Goal: Download file/media

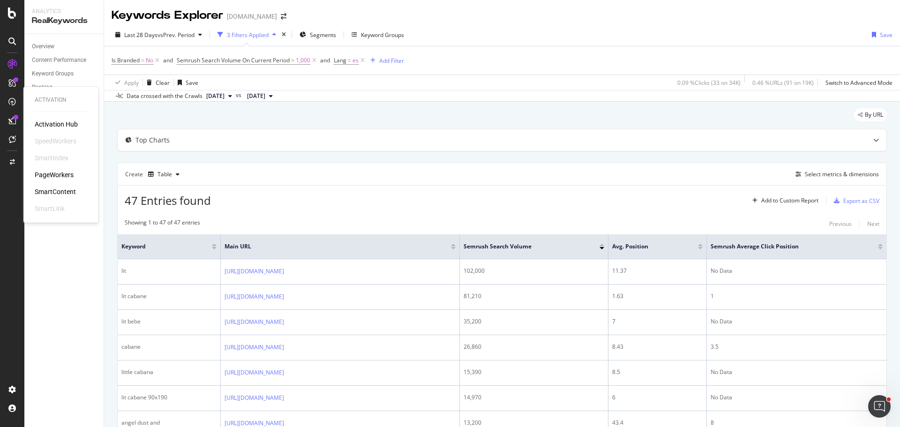
click at [67, 172] on div "PageWorkers" at bounding box center [54, 174] width 39 height 9
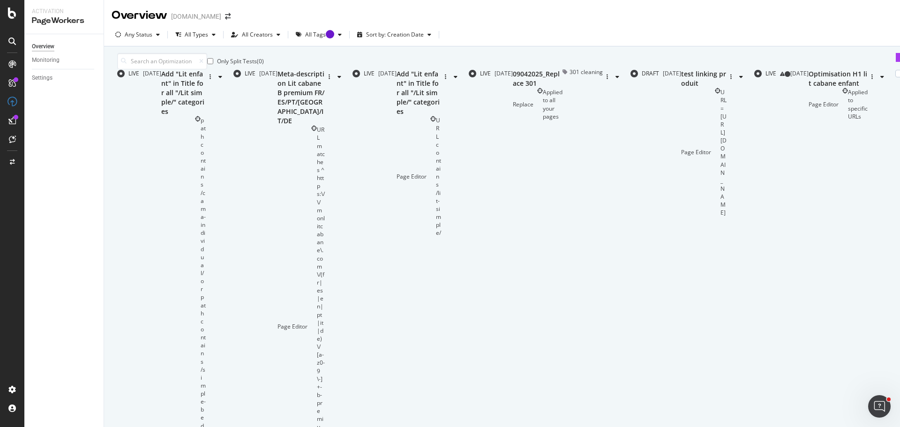
scroll to position [283, 0]
type input "2"
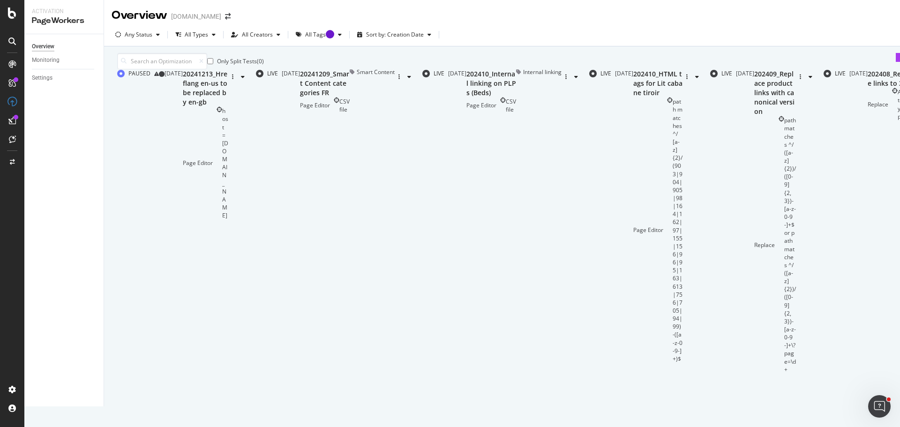
scroll to position [0, 0]
click at [350, 113] on div "20241209_Smart Content categories FR Page Editor CSV file" at bounding box center [325, 91] width 50 height 44
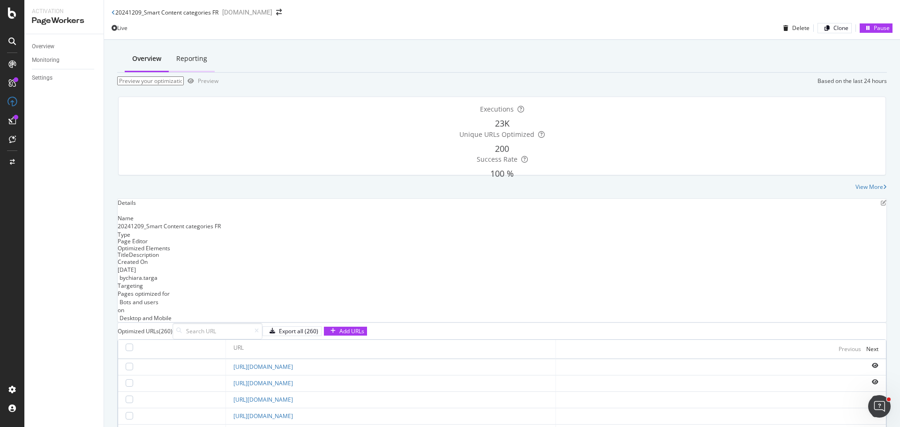
click at [176, 61] on div "Reporting" at bounding box center [191, 58] width 31 height 9
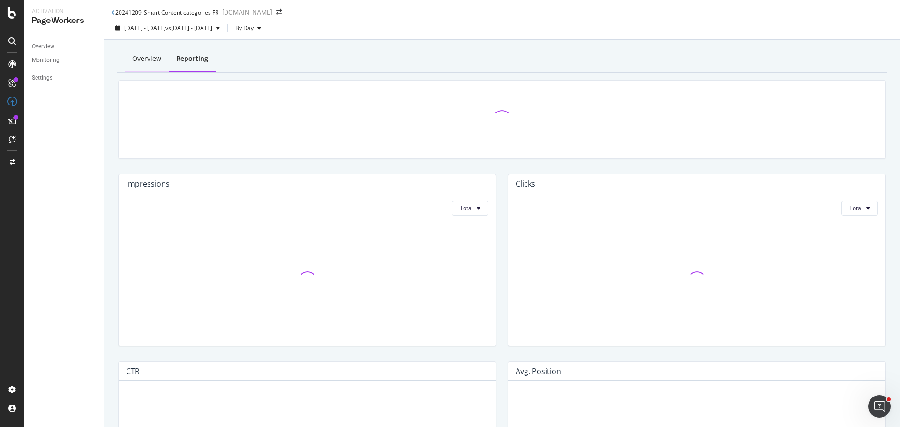
click at [132, 60] on div "Overview" at bounding box center [146, 58] width 29 height 9
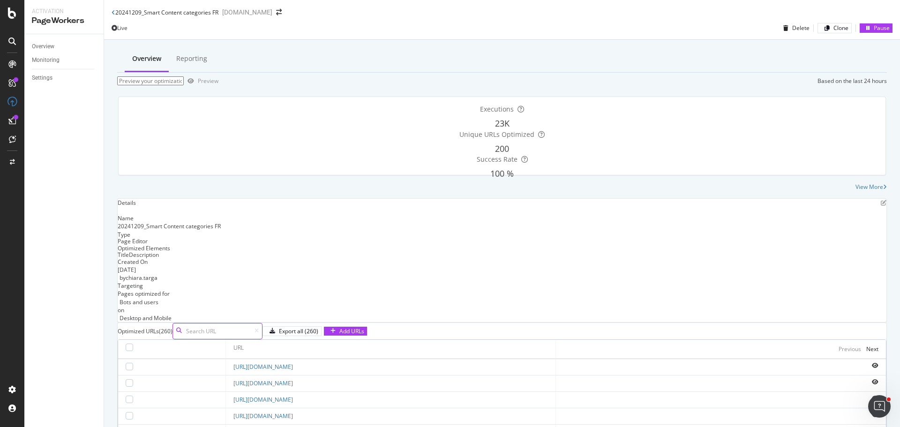
scroll to position [270, 0]
click at [872, 363] on icon "eye" at bounding box center [875, 366] width 7 height 6
click at [859, 191] on div "View More" at bounding box center [869, 187] width 28 height 8
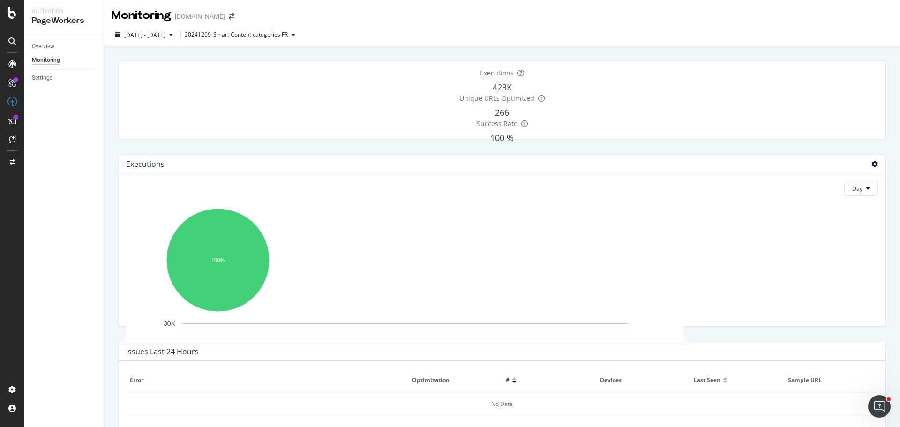
click at [871, 165] on icon at bounding box center [874, 164] width 7 height 7
click at [815, 176] on div "Table" at bounding box center [830, 173] width 67 height 14
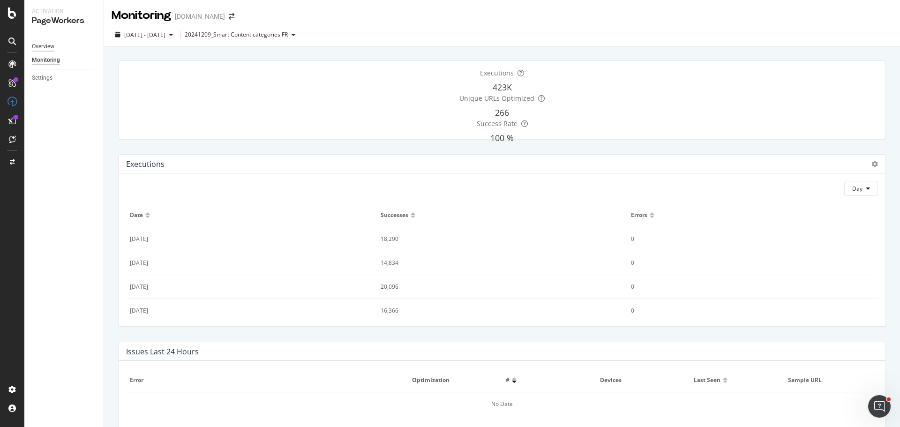
click at [52, 47] on div "Overview" at bounding box center [43, 47] width 22 height 10
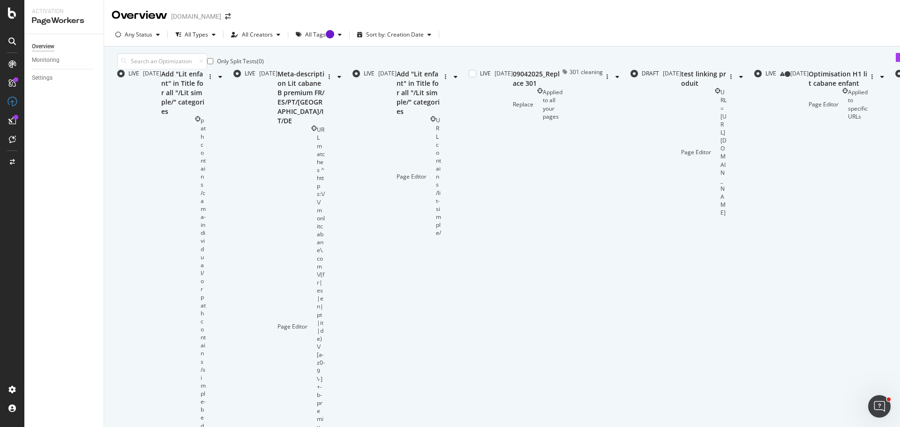
scroll to position [281, 0]
type input "2"
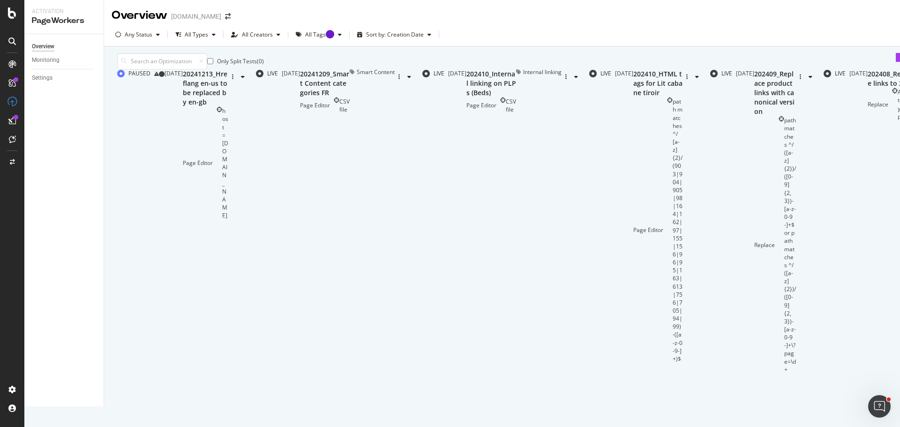
scroll to position [0, 0]
click at [350, 113] on div "Page Editor CSV file" at bounding box center [325, 105] width 50 height 16
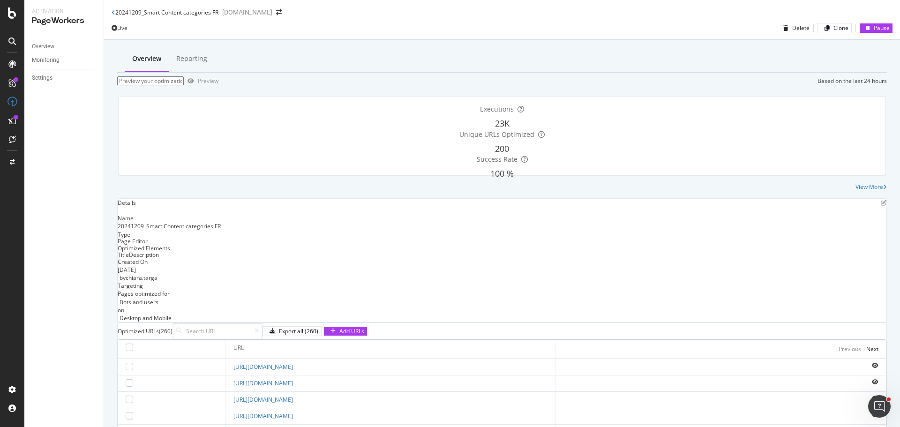
click at [184, 86] on input "url" at bounding box center [150, 80] width 67 height 9
click at [269, 70] on div "Overview Reporting" at bounding box center [501, 59] width 769 height 26
click at [194, 54] on div "Reporting" at bounding box center [191, 58] width 31 height 9
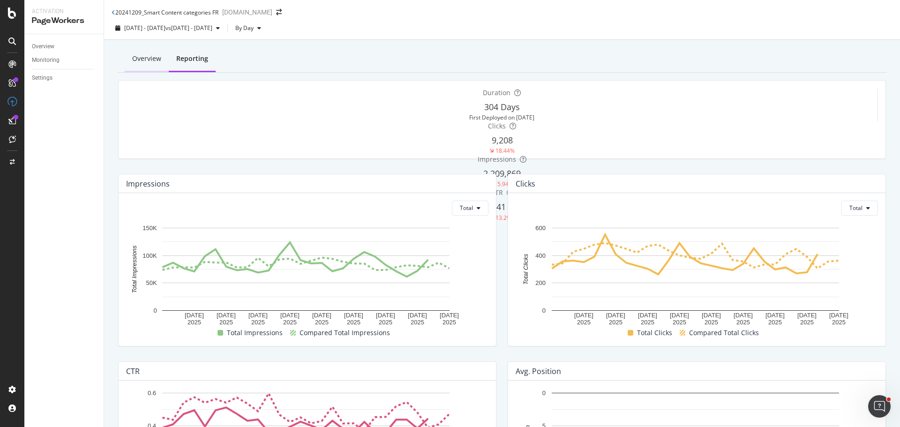
click at [147, 61] on div "Overview" at bounding box center [146, 58] width 29 height 9
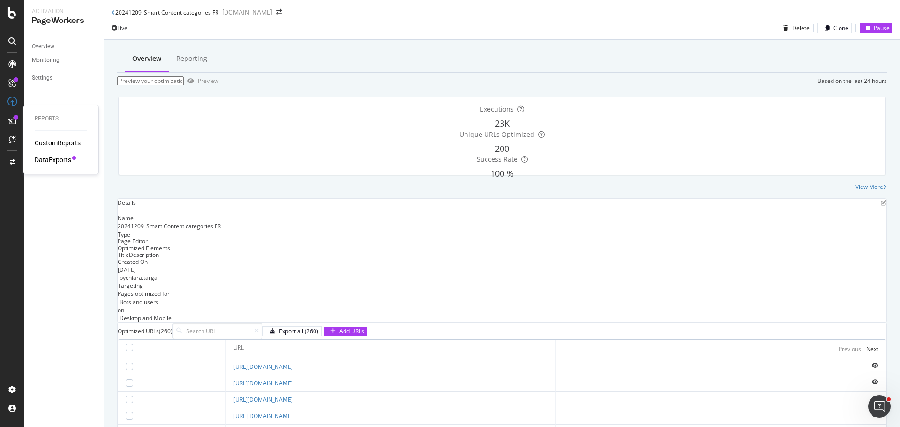
click at [62, 161] on div "DataExports" at bounding box center [53, 159] width 37 height 9
click at [249, 191] on div "View More" at bounding box center [501, 187] width 769 height 8
click at [114, 11] on div "20241209_Smart Content categories FR" at bounding box center [165, 12] width 107 height 8
click at [112, 14] on icon at bounding box center [114, 13] width 4 height 6
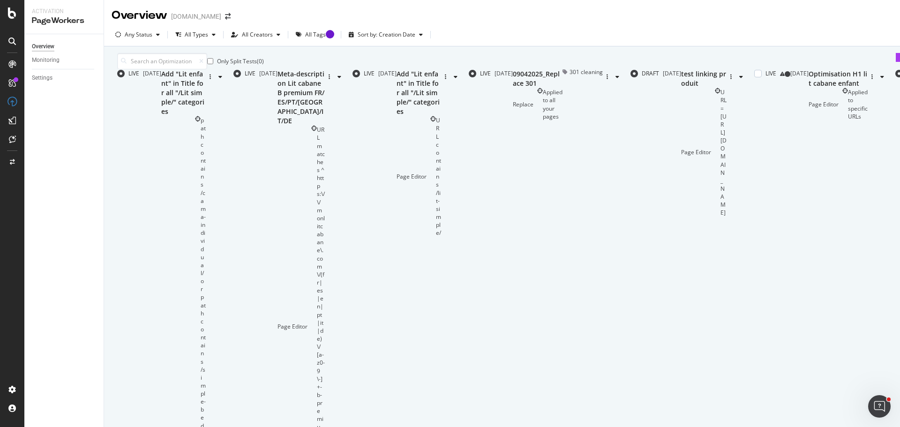
scroll to position [283, 0]
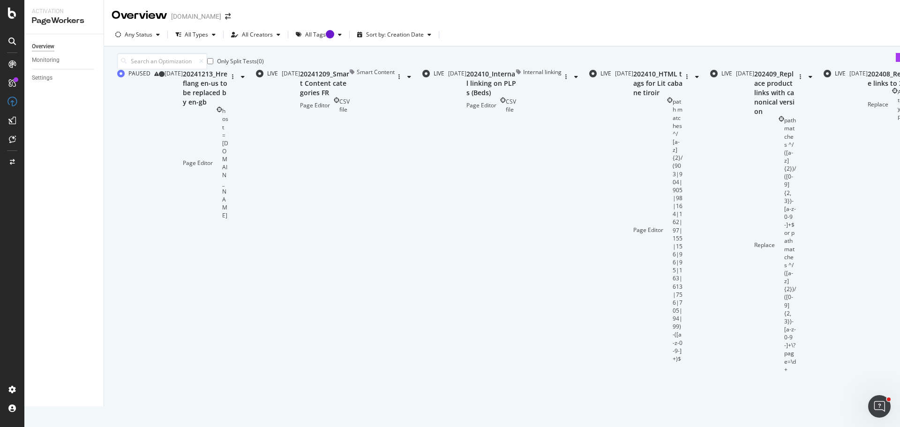
type input "3"
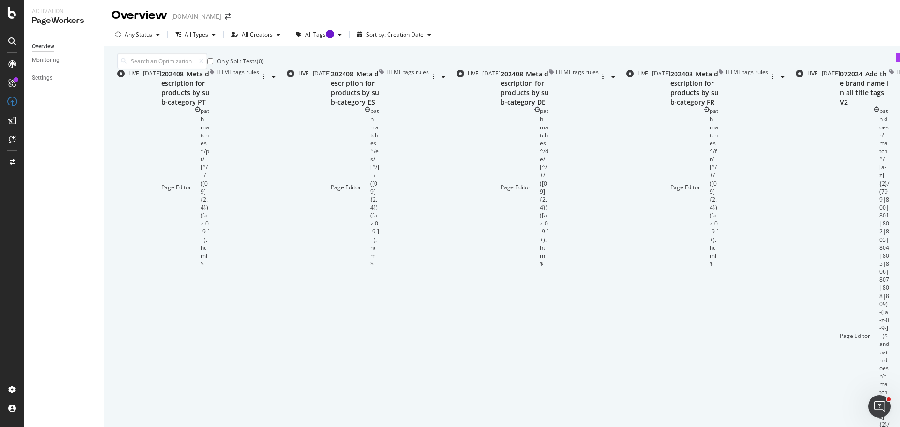
scroll to position [0, 0]
click at [55, 56] on div "Monitoring" at bounding box center [46, 60] width 28 height 10
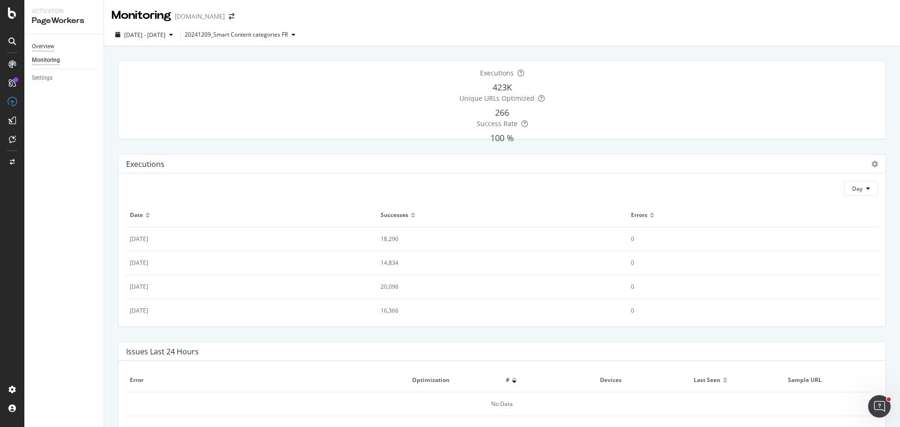
click at [44, 44] on div "Overview" at bounding box center [43, 47] width 22 height 10
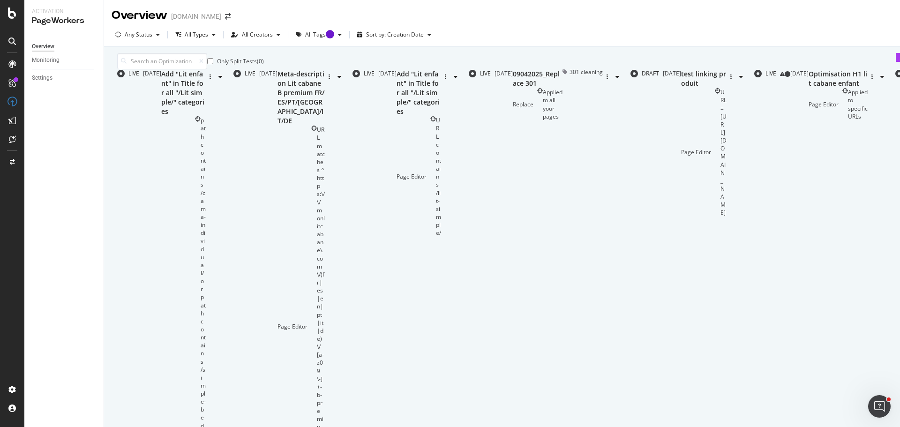
scroll to position [283, 0]
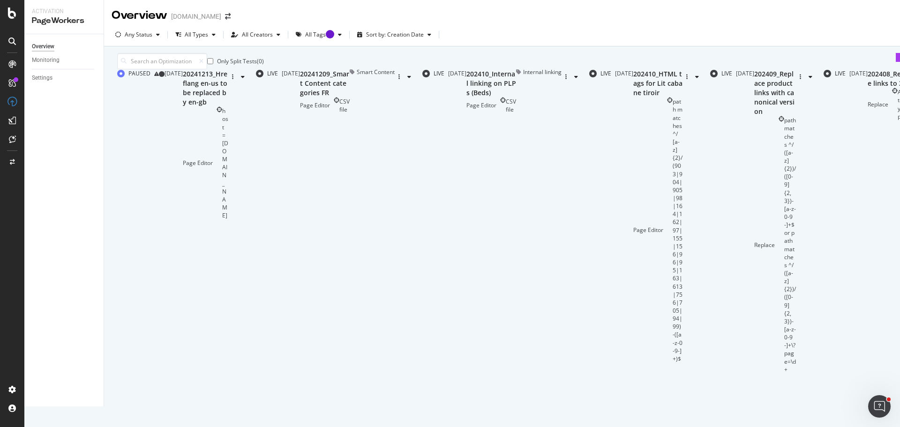
type input "2"
click at [340, 113] on div "Page Editor CSV file" at bounding box center [325, 105] width 50 height 16
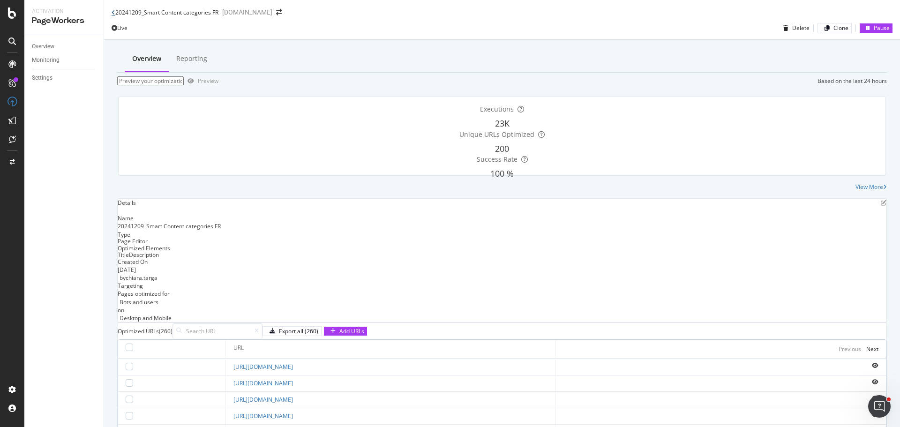
click at [113, 13] on icon at bounding box center [114, 13] width 4 height 6
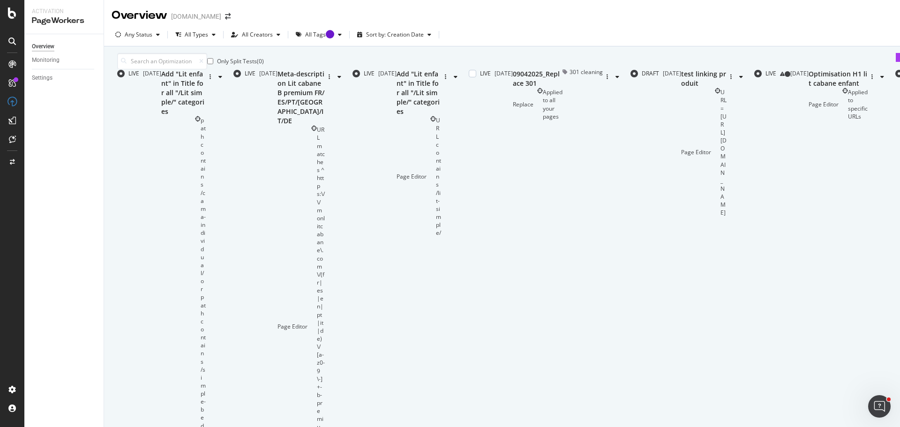
scroll to position [283, 0]
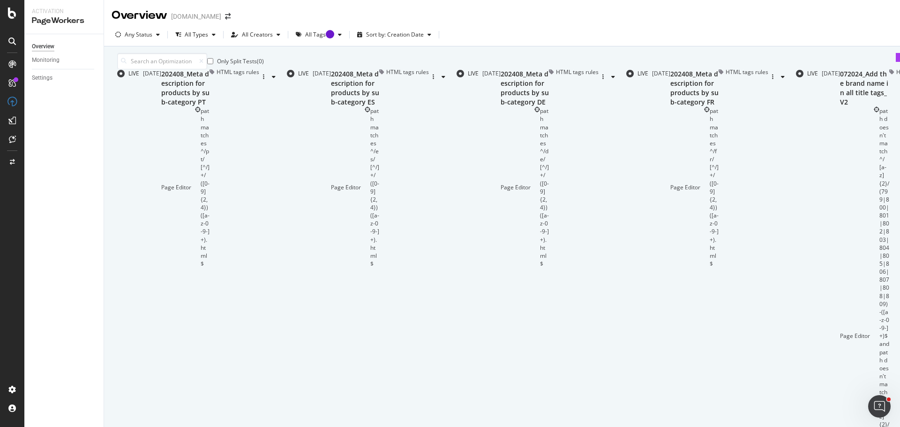
type input "2"
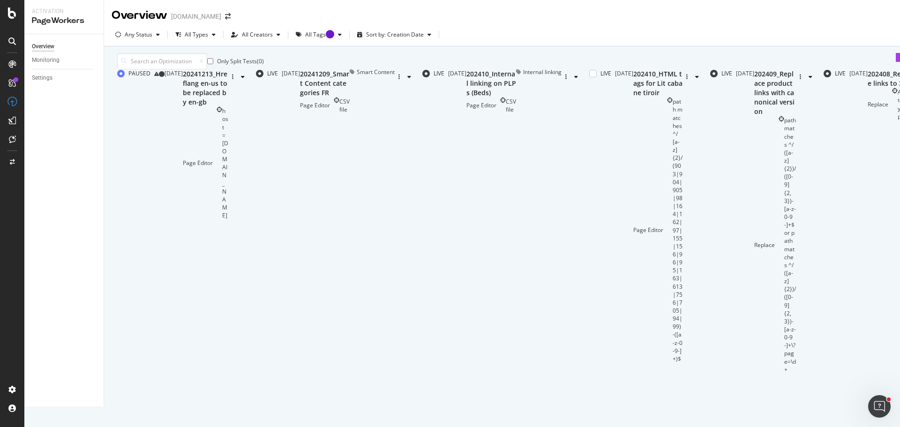
scroll to position [2, 0]
click at [406, 186] on div "LIVE [DATE] 20241209_Smart Content categories FR Page Editor CSV file Smart Con…" at bounding box center [335, 221] width 159 height 304
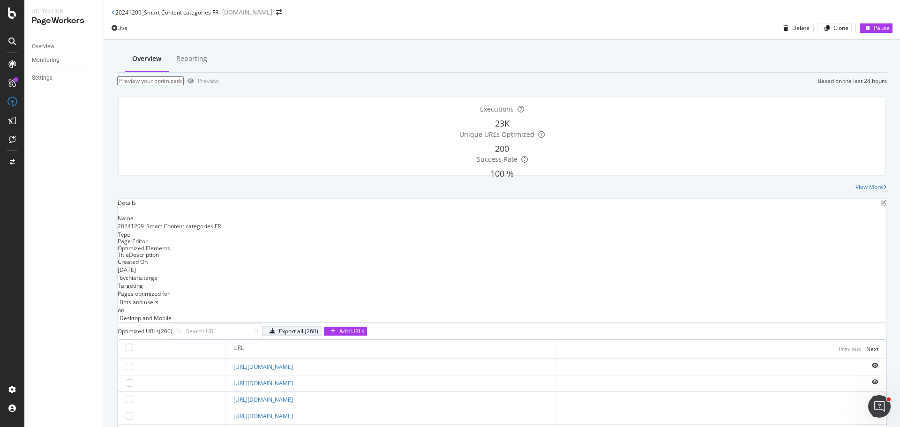
click at [318, 335] on div "Export all (260)" at bounding box center [298, 331] width 39 height 8
click at [113, 15] on icon at bounding box center [114, 13] width 4 height 6
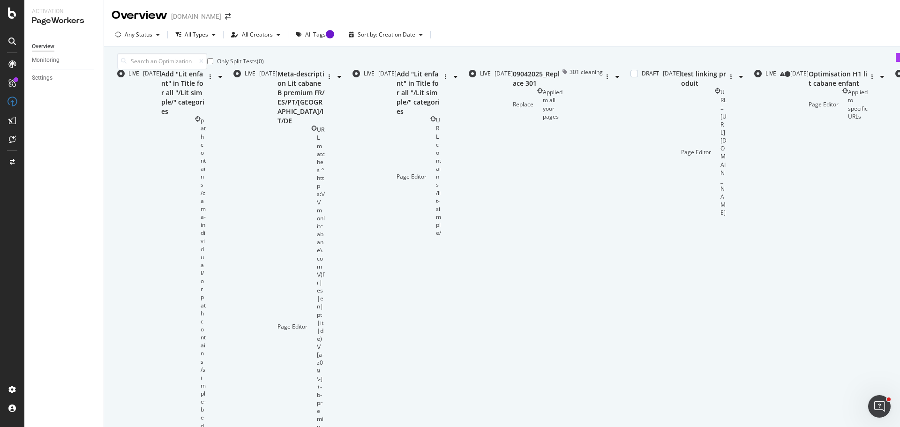
scroll to position [283, 0]
type input "2"
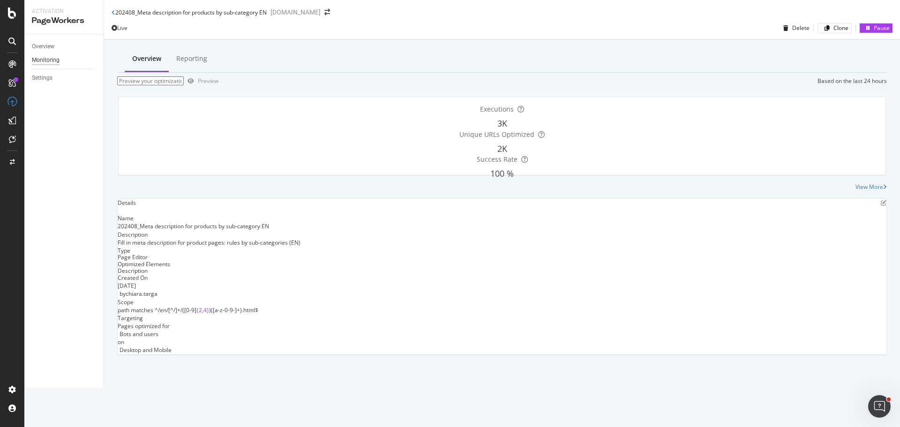
click at [57, 59] on div "Monitoring" at bounding box center [46, 60] width 28 height 10
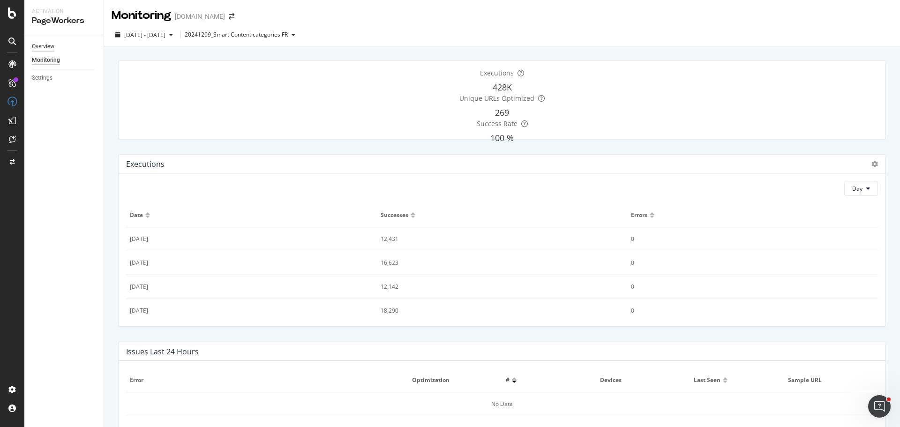
click at [47, 46] on div "Overview" at bounding box center [43, 47] width 22 height 10
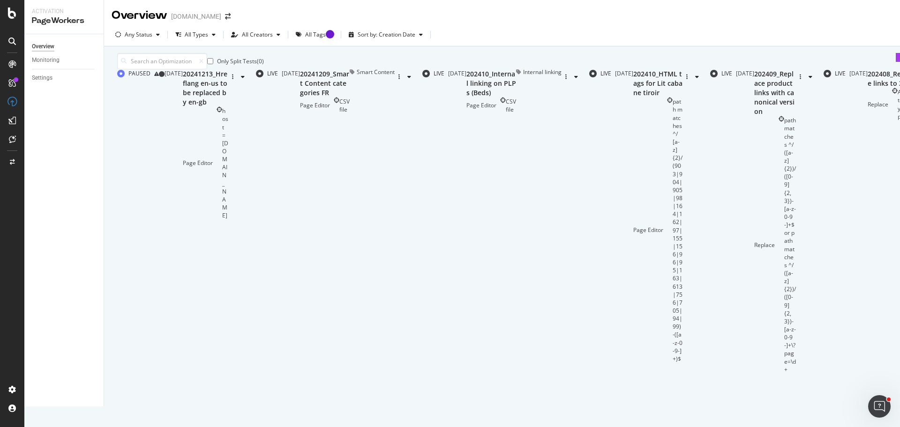
type input "2"
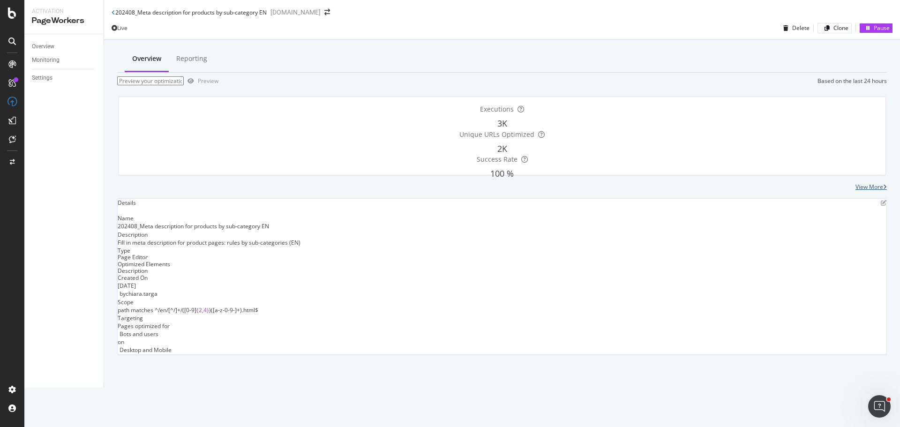
click at [864, 191] on div "View More" at bounding box center [869, 187] width 28 height 8
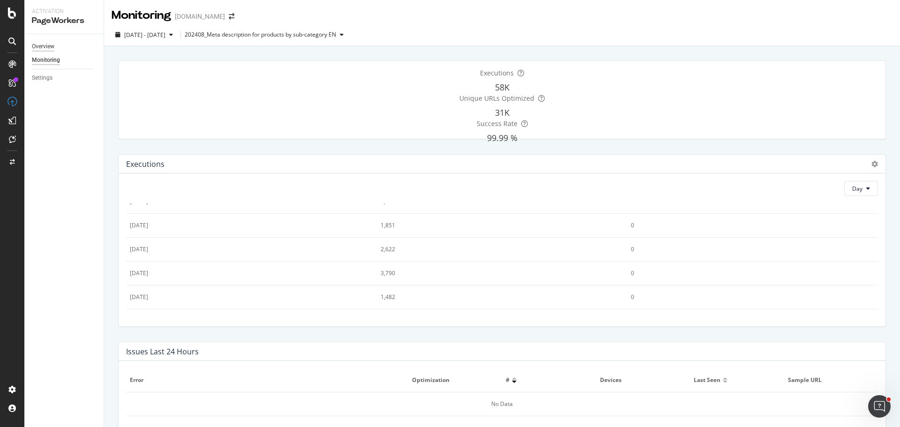
click at [53, 47] on div "Overview" at bounding box center [43, 47] width 22 height 10
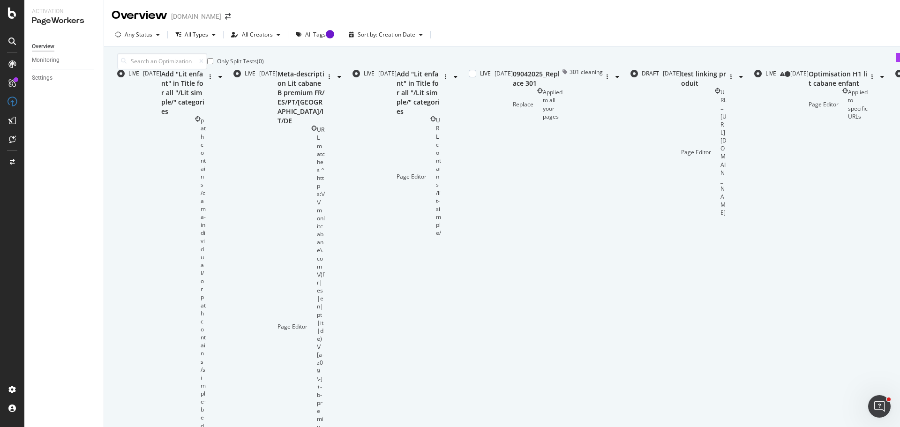
scroll to position [283, 0]
type input "2"
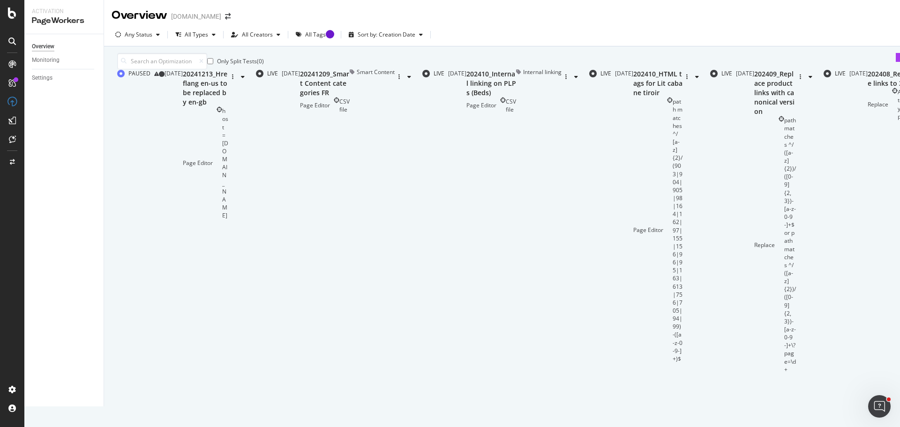
scroll to position [281, 0]
click at [348, 373] on div "PAUSED [DATE] 20241213_Hreflang en-us to be replaced by en-gb Page Editor host …" at bounding box center [541, 221] width 849 height 304
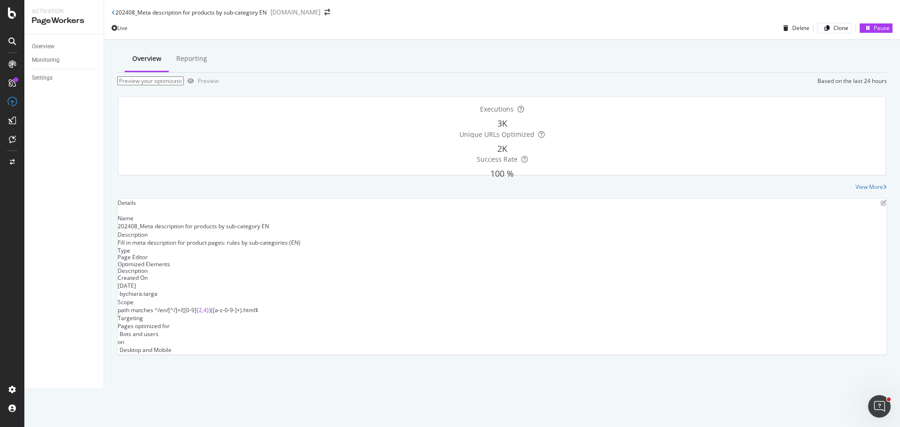
click at [251, 388] on div "Overview Reporting Preview Based on the last 24 hours Executions 3K Unique URLs…" at bounding box center [502, 214] width 796 height 348
click at [114, 12] on icon at bounding box center [114, 13] width 4 height 6
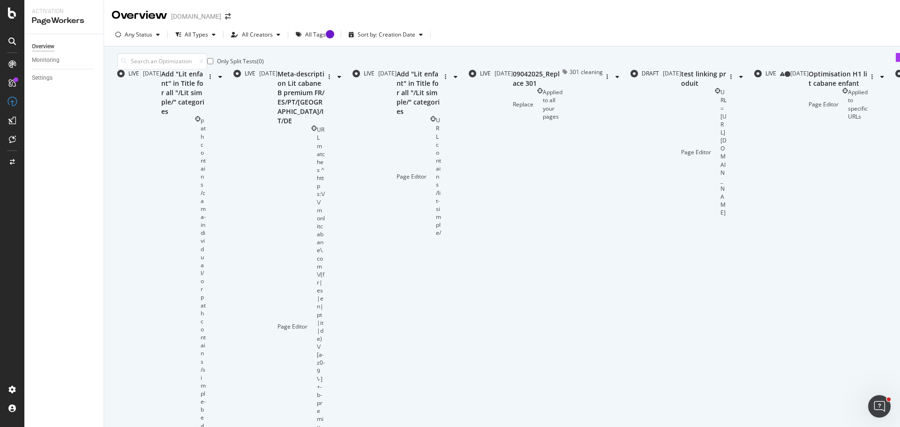
scroll to position [283, 0]
drag, startPoint x: 501, startPoint y: 385, endPoint x: 492, endPoint y: 390, distance: 10.5
type input "3"
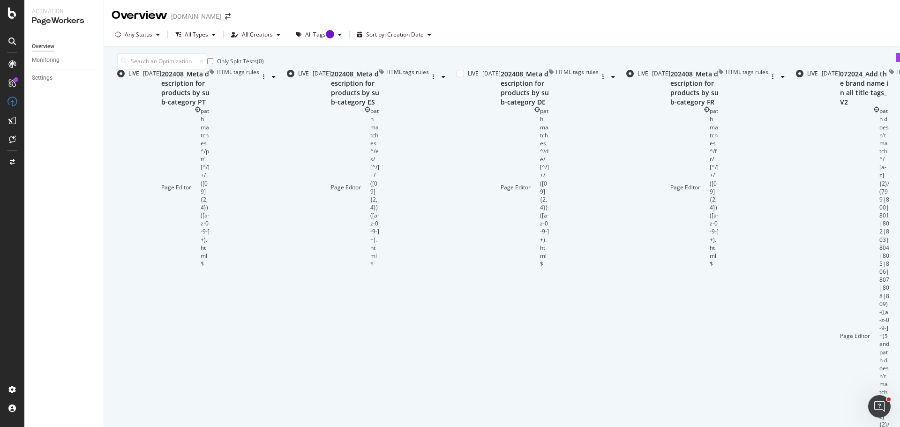
scroll to position [0, 0]
click at [209, 120] on div "path matches ^/pt/[^/]+/([0-9]{2,4})([a-z-0-9-]+).html$" at bounding box center [205, 187] width 9 height 161
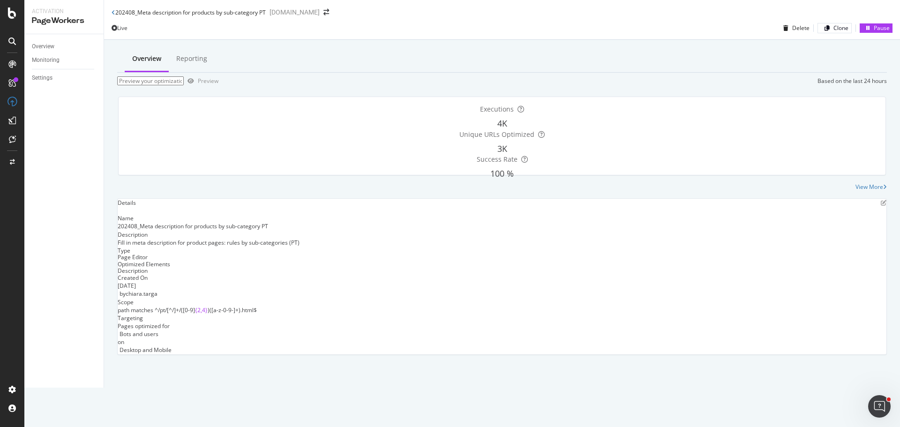
click at [116, 15] on div "202408_Meta description for products by sub-category PT" at bounding box center [189, 12] width 154 height 8
click at [112, 15] on icon at bounding box center [114, 13] width 4 height 6
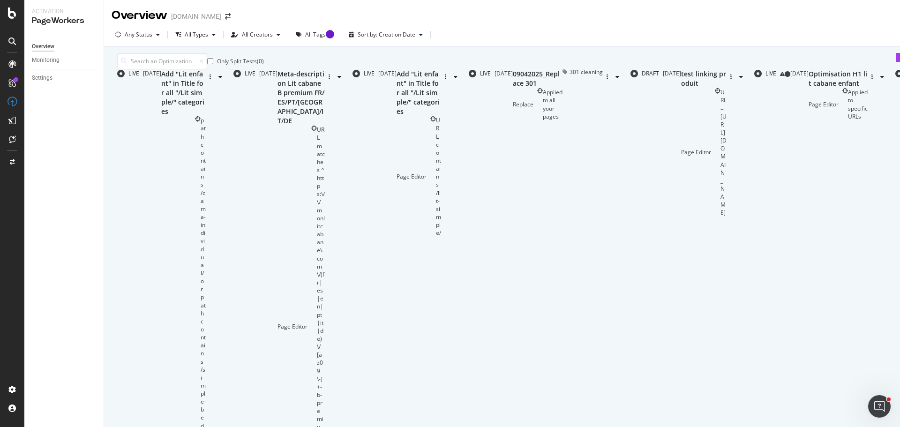
scroll to position [283, 0]
drag, startPoint x: 501, startPoint y: 382, endPoint x: 489, endPoint y: 391, distance: 15.1
type input "3"
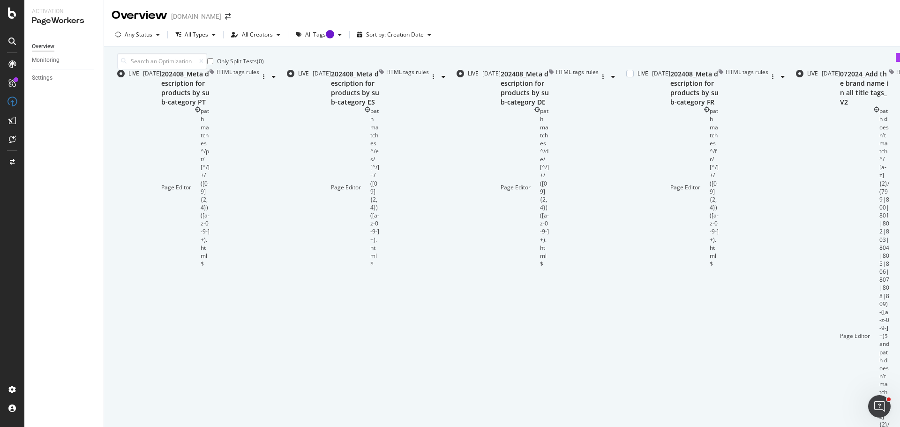
scroll to position [0, 0]
click at [348, 168] on div "202408_Meta description for products by sub-category ES Page Editor path matche…" at bounding box center [355, 168] width 48 height 198
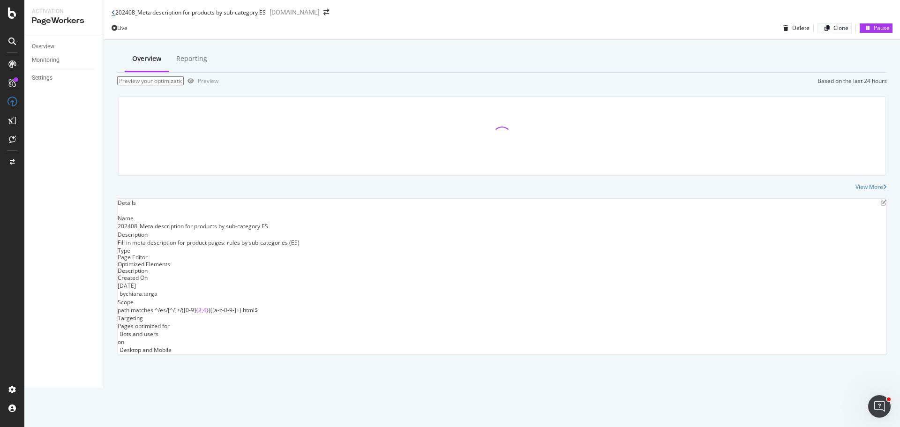
click at [113, 15] on icon at bounding box center [114, 13] width 4 height 6
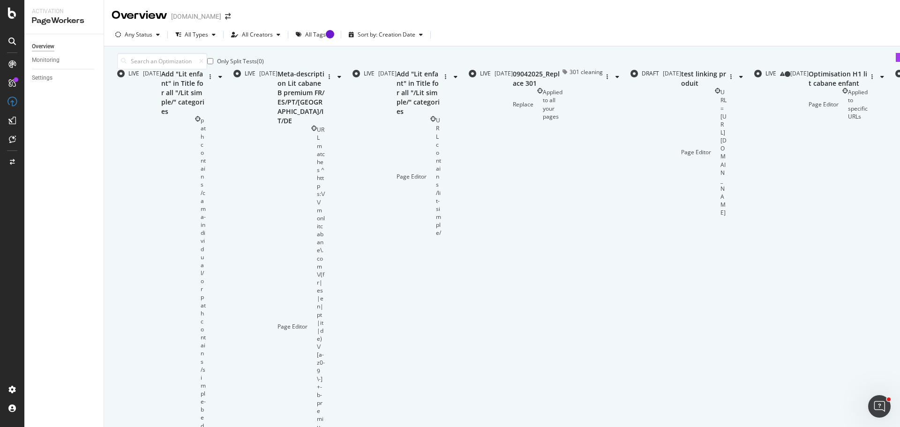
scroll to position [283, 0]
drag, startPoint x: 501, startPoint y: 388, endPoint x: 486, endPoint y: 391, distance: 15.5
type input "3"
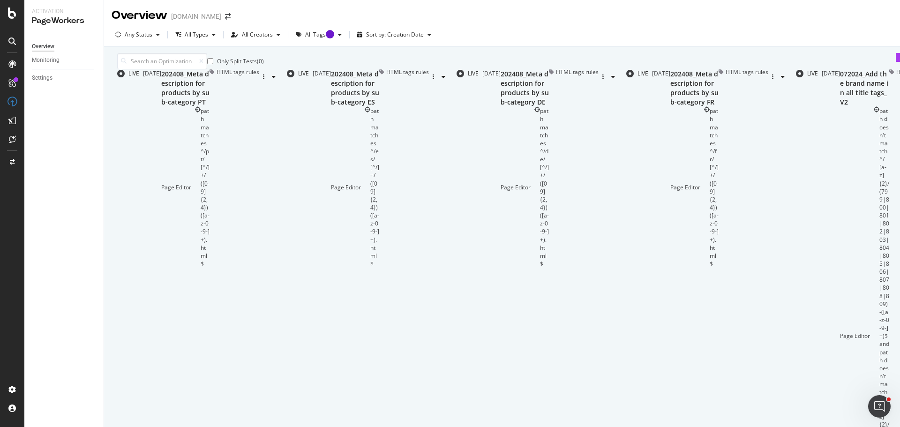
scroll to position [0, 0]
click at [540, 230] on div "path matches ^/de/[^/]+/([0-9]{2,4})([a-z-0-9-]+).html$" at bounding box center [544, 187] width 9 height 161
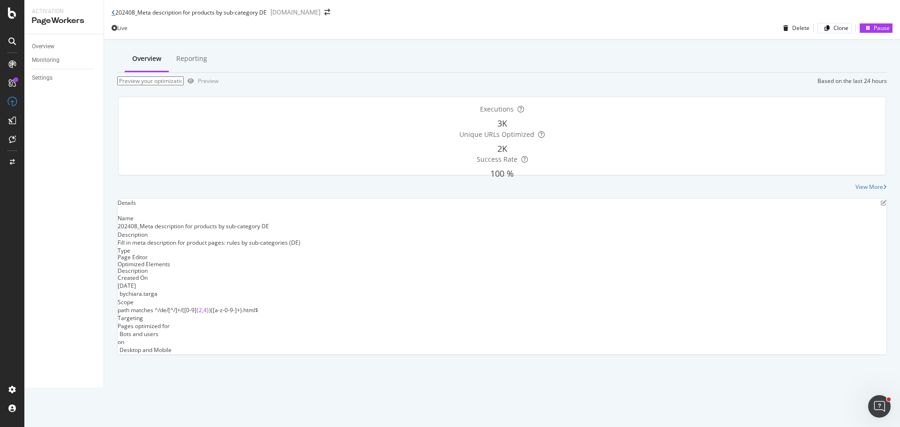
click at [113, 12] on icon at bounding box center [114, 13] width 4 height 6
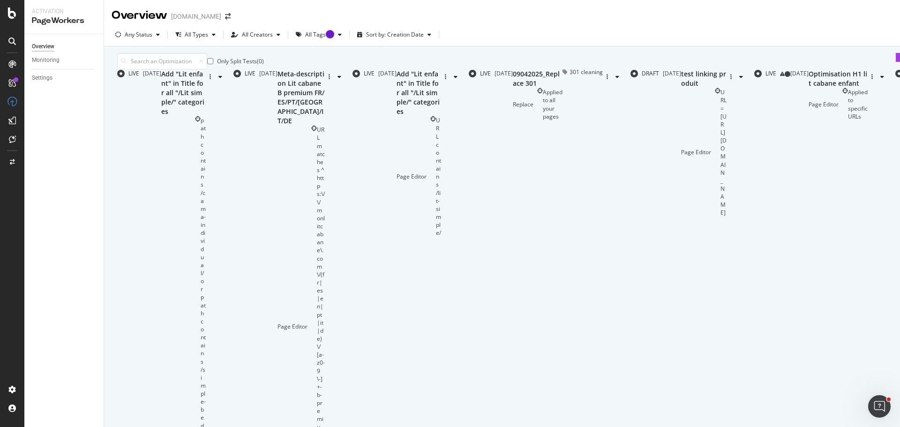
click at [99, 104] on div "Overview Monitoring Settings" at bounding box center [63, 408] width 79 height 749
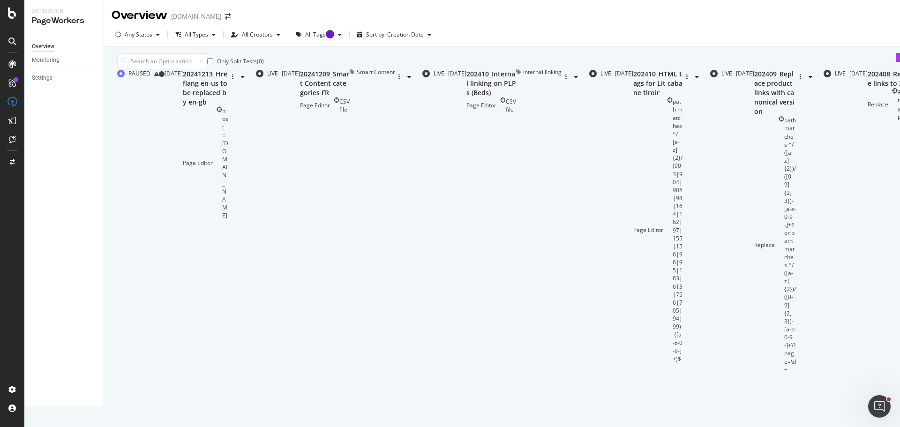
type input "2"
click at [350, 150] on div "20241209_Smart Content categories FR Page Editor CSV file" at bounding box center [325, 221] width 50 height 304
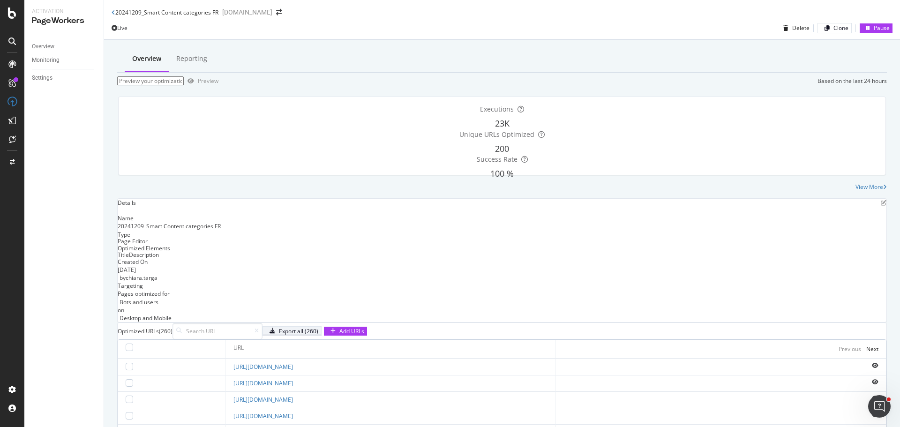
scroll to position [270, 0]
click at [603, 22] on div "Live Delete Clone Pause" at bounding box center [502, 30] width 796 height 19
click at [113, 15] on icon at bounding box center [114, 13] width 4 height 6
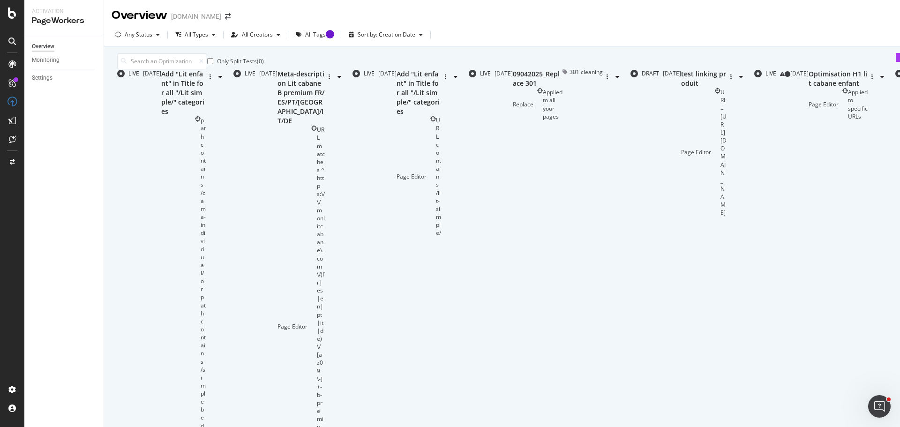
scroll to position [283, 0]
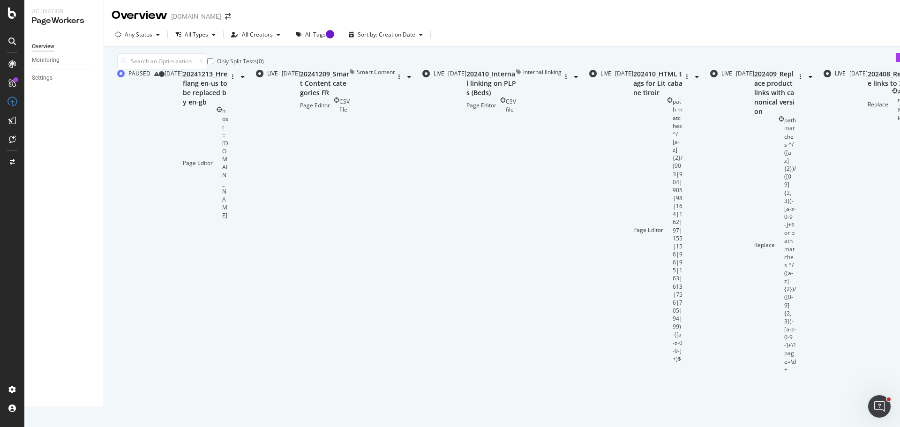
scroll to position [0, 0]
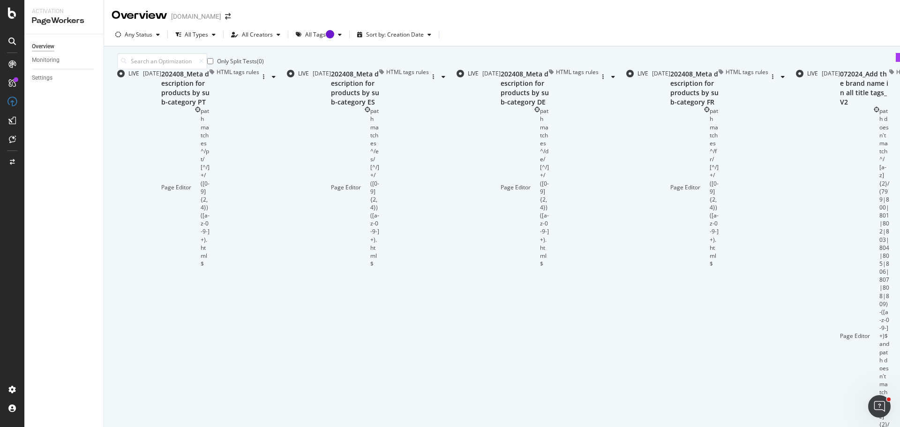
scroll to position [283, 0]
type input "4"
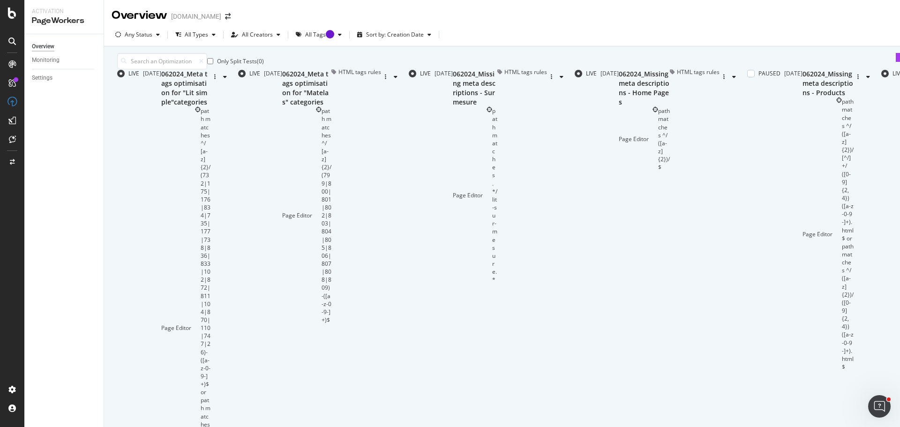
scroll to position [141, 0]
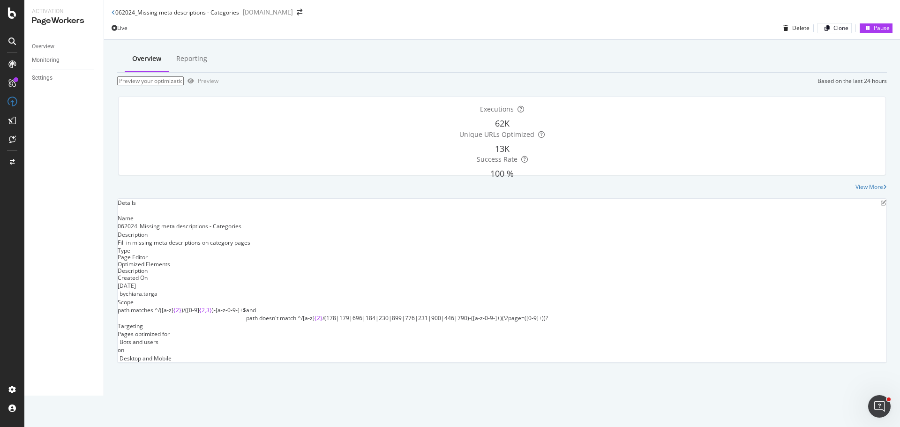
click at [109, 13] on div "062024_Missing meta descriptions - Categories [DOMAIN_NAME]" at bounding box center [502, 8] width 796 height 17
click at [111, 15] on div "062024_Missing meta descriptions - Categories [DOMAIN_NAME]" at bounding box center [502, 8] width 796 height 17
click at [113, 15] on icon at bounding box center [114, 13] width 4 height 6
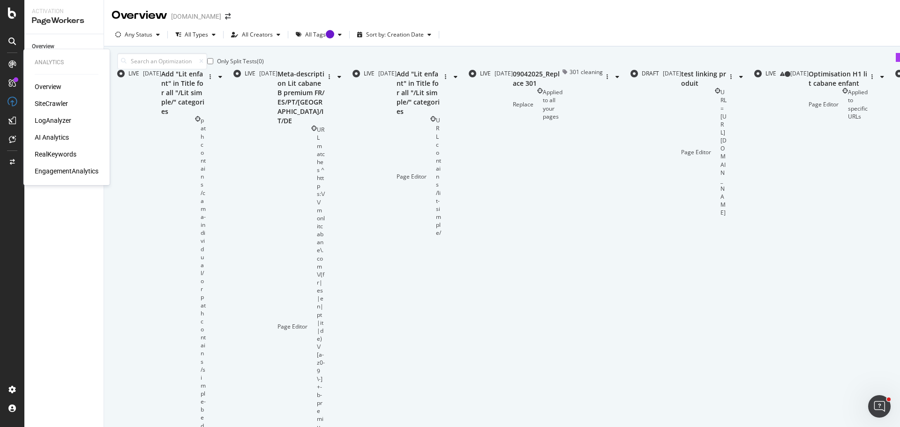
click at [52, 103] on div "SiteCrawler" at bounding box center [51, 103] width 33 height 9
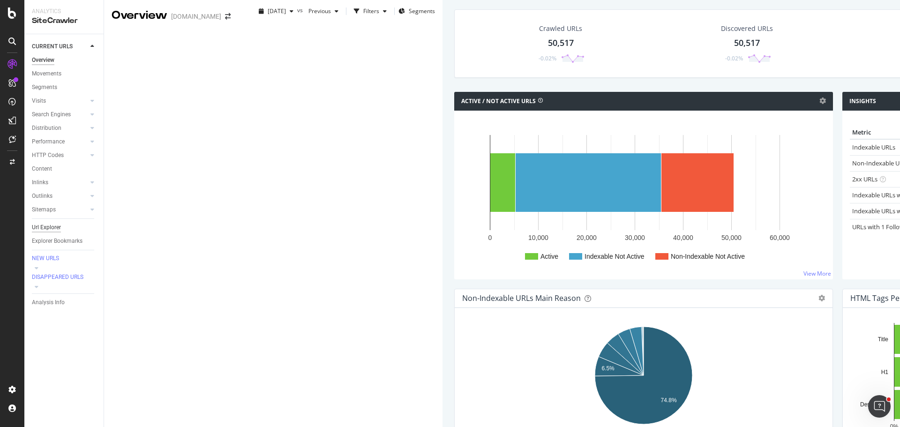
click at [60, 228] on div "Url Explorer" at bounding box center [46, 228] width 29 height 10
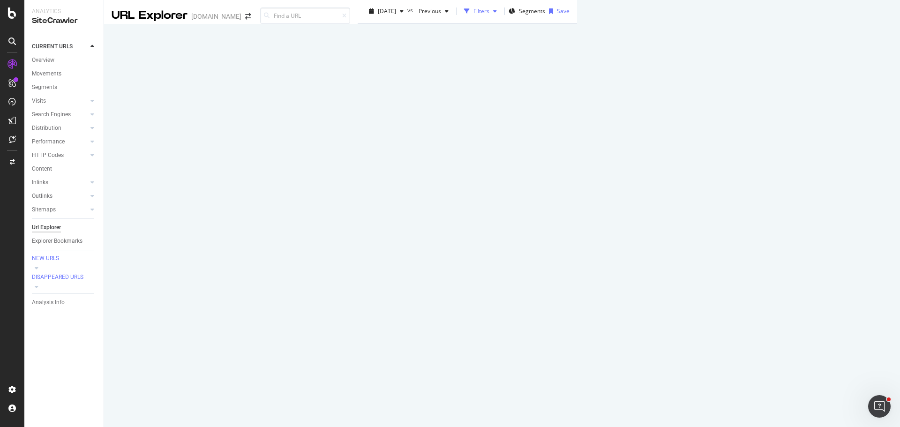
click at [473, 15] on div "Filters" at bounding box center [481, 11] width 16 height 8
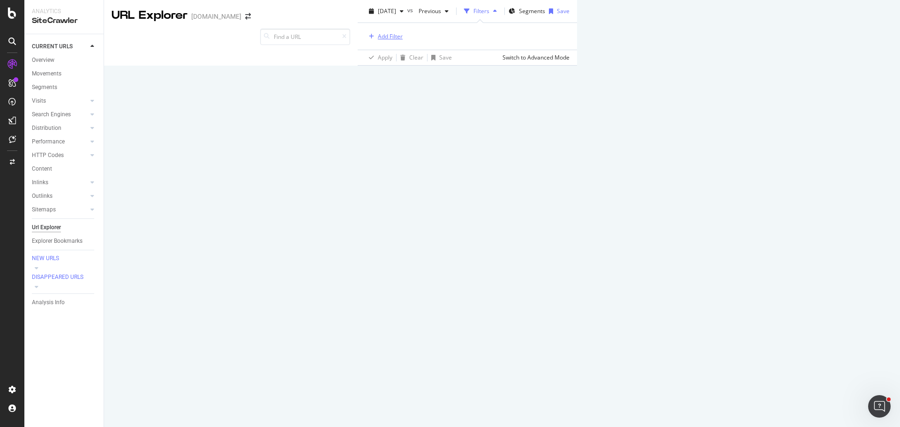
click at [378, 40] on div "Add Filter" at bounding box center [390, 36] width 25 height 8
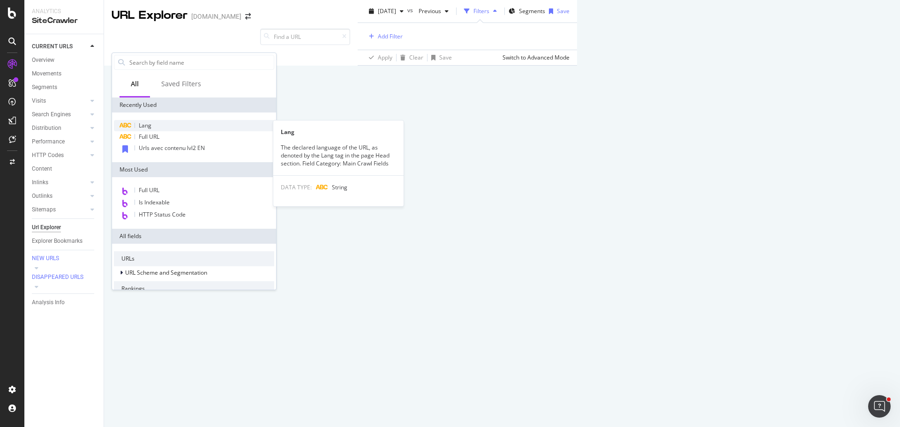
click at [166, 124] on div "Lang" at bounding box center [194, 125] width 160 height 11
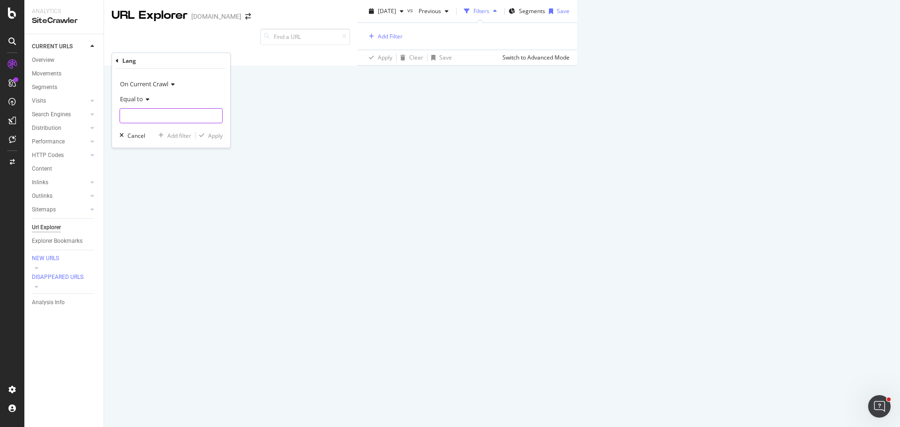
click at [185, 109] on input "text" at bounding box center [171, 115] width 102 height 15
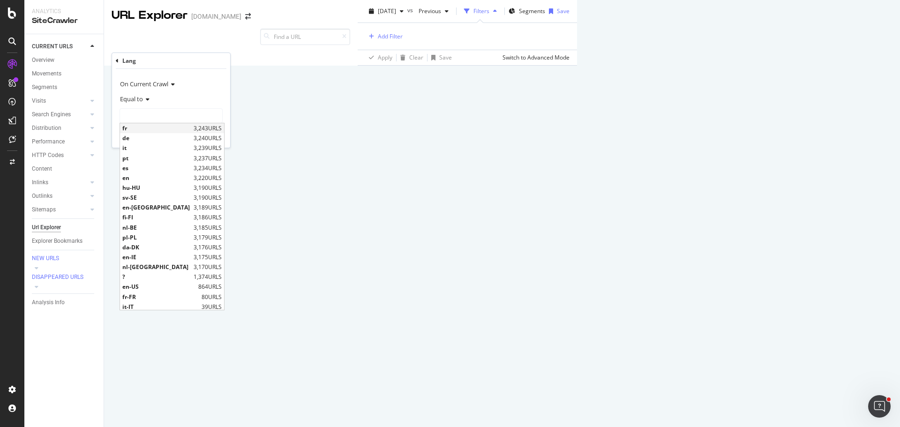
click at [171, 127] on span "fr" at bounding box center [156, 128] width 69 height 8
type input "fr"
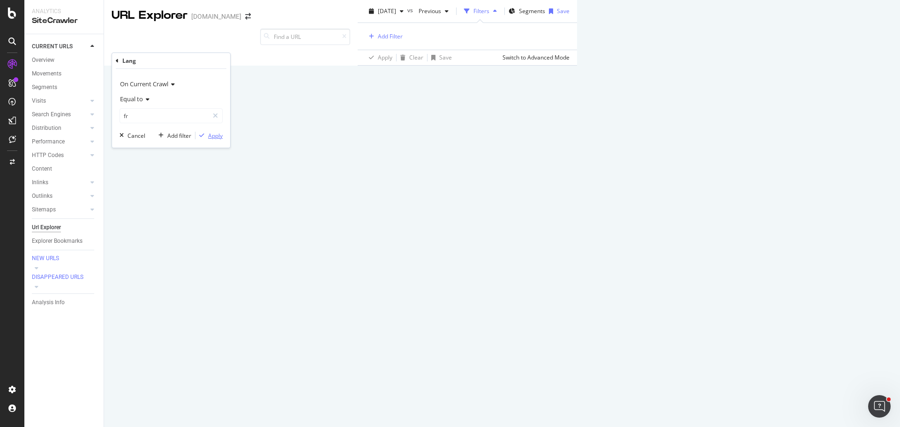
click at [216, 135] on div "Apply" at bounding box center [215, 136] width 15 height 8
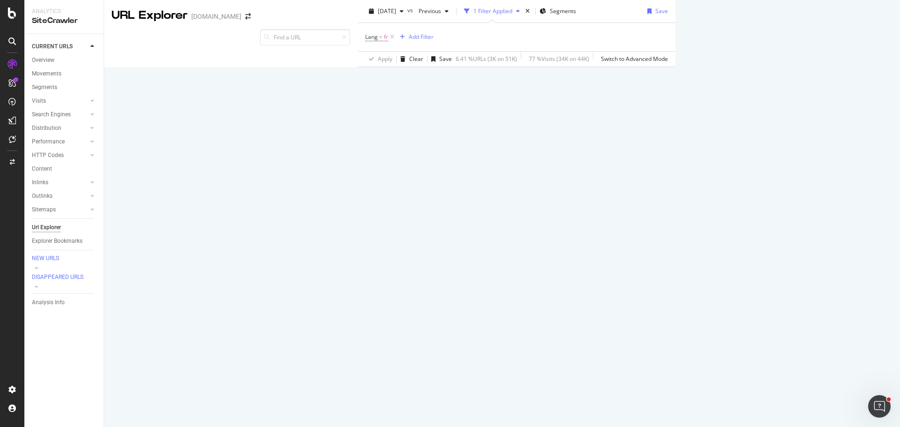
scroll to position [141, 0]
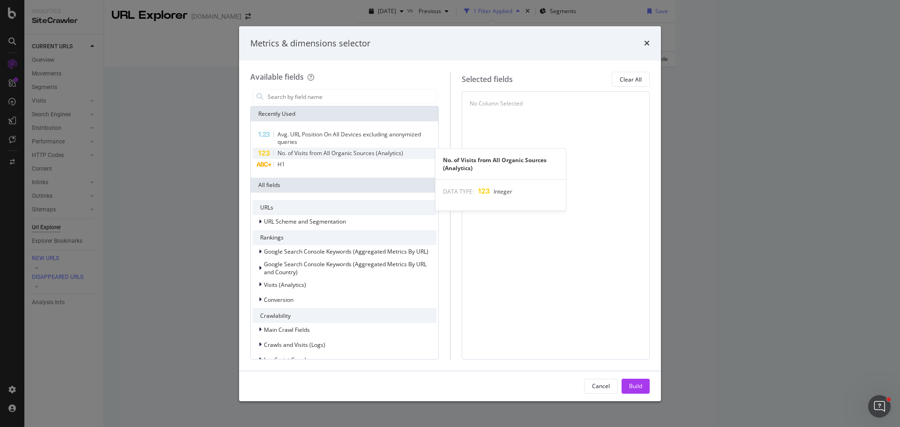
click at [373, 151] on span "No. of Visits from All Organic Sources (Analytics)" at bounding box center [340, 153] width 126 height 8
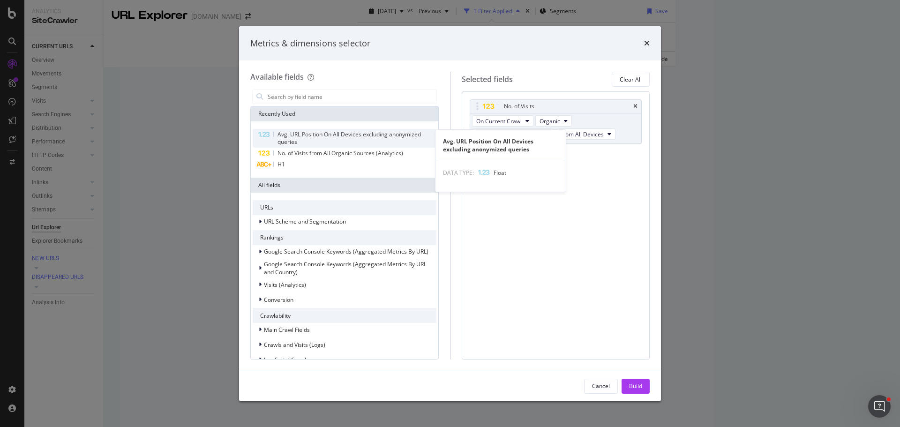
click at [373, 131] on span "Avg. URL Position On All Devices excluding anonymized queries" at bounding box center [348, 137] width 143 height 15
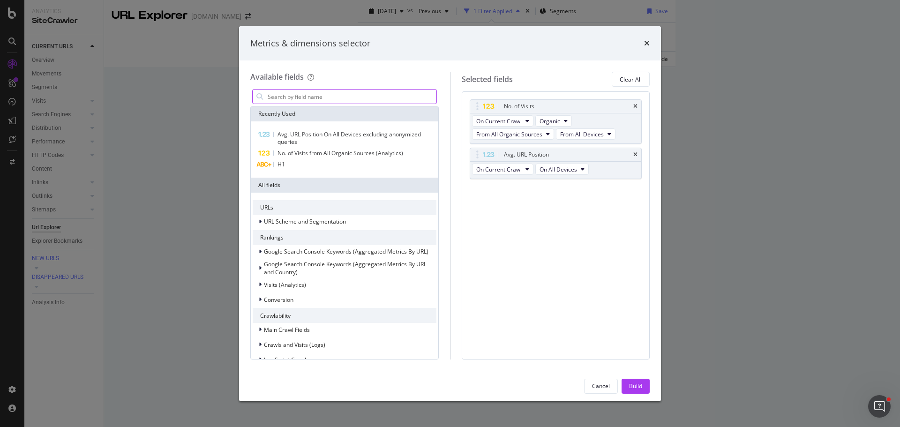
click at [322, 94] on input "modal" at bounding box center [352, 97] width 170 height 14
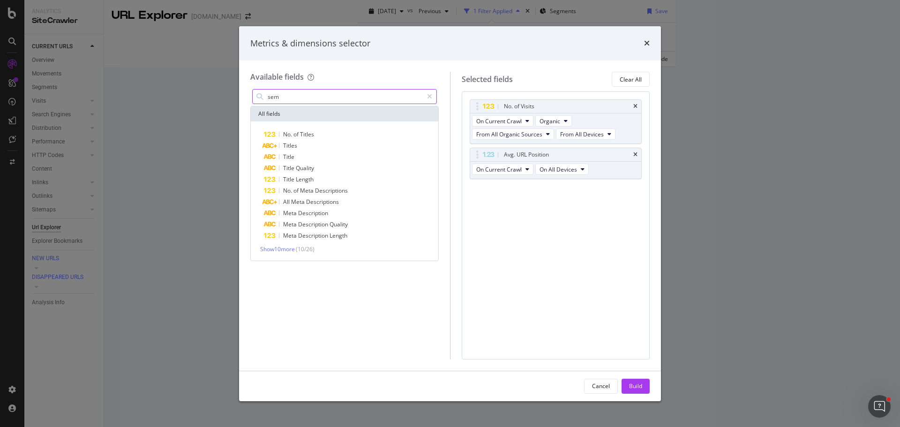
click at [268, 97] on input "sem" at bounding box center [345, 97] width 156 height 14
click at [300, 100] on input "Sem" at bounding box center [345, 97] width 156 height 14
type input "S"
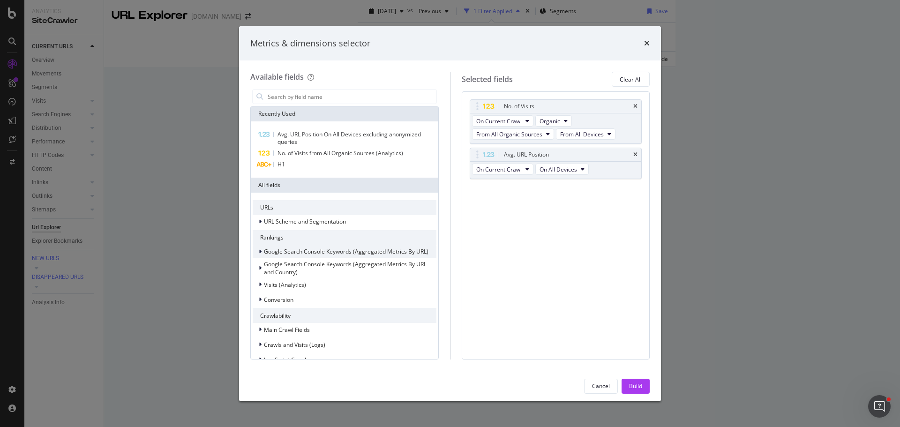
click at [260, 249] on icon "modal" at bounding box center [260, 252] width 3 height 6
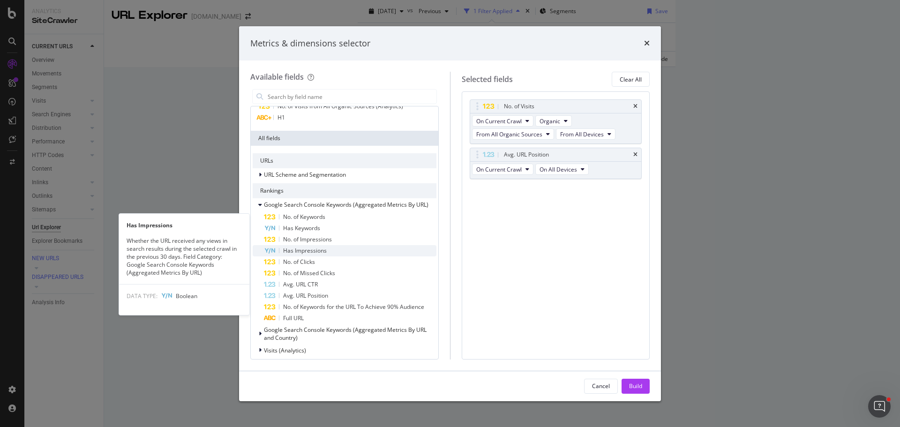
scroll to position [94, 0]
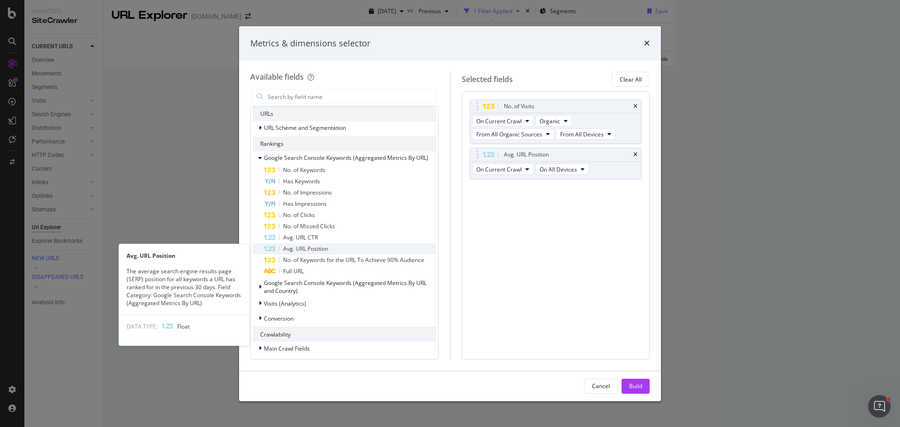
click at [360, 249] on div "Avg. URL Position" at bounding box center [350, 248] width 172 height 11
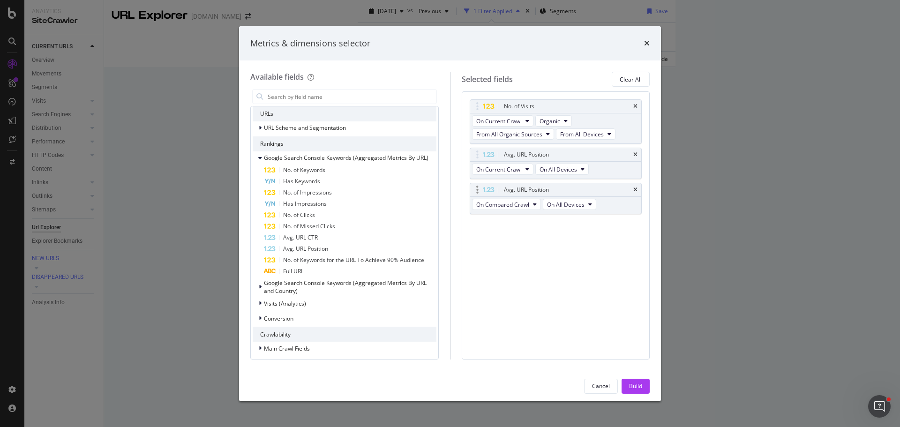
click at [638, 187] on div "Avg. URL Position" at bounding box center [556, 189] width 172 height 13
click at [636, 189] on icon "times" at bounding box center [635, 190] width 4 height 6
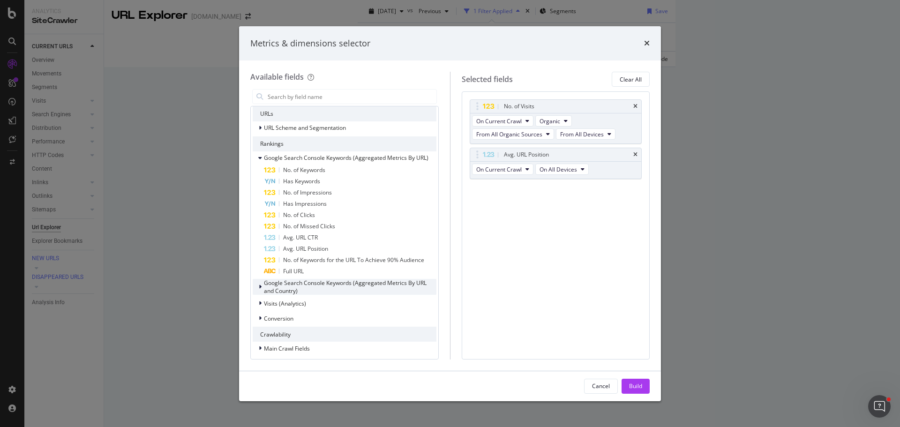
click at [260, 287] on icon "modal" at bounding box center [260, 287] width 3 height 6
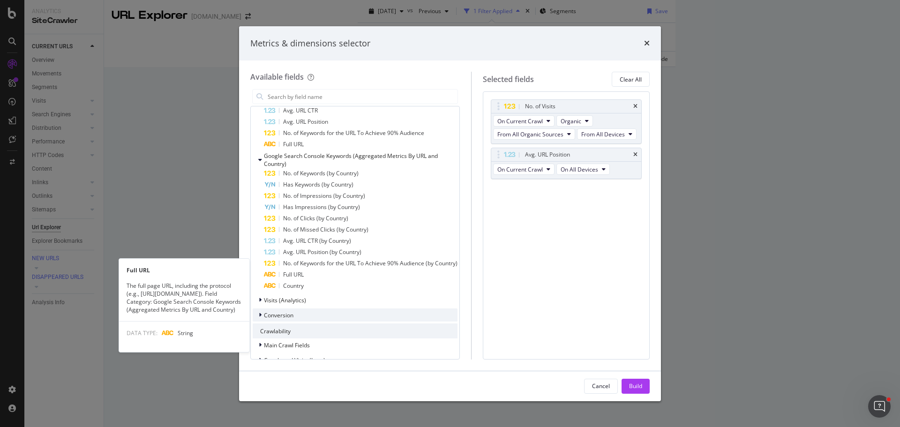
scroll to position [227, 0]
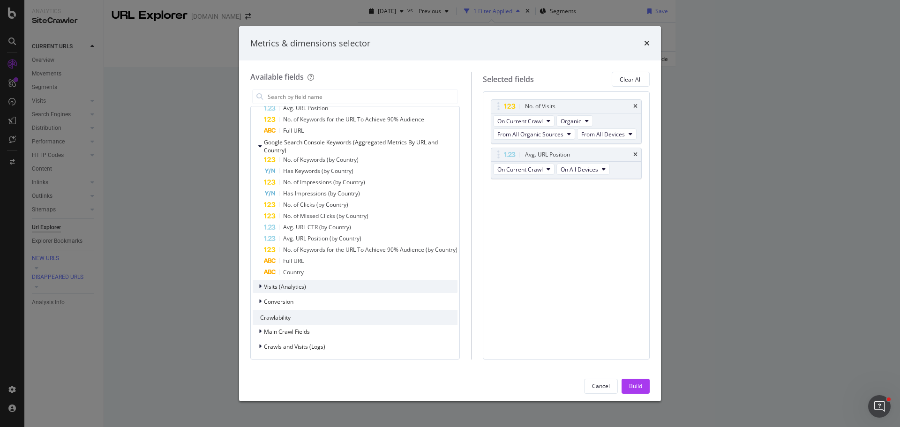
click at [261, 288] on div "modal" at bounding box center [261, 286] width 6 height 9
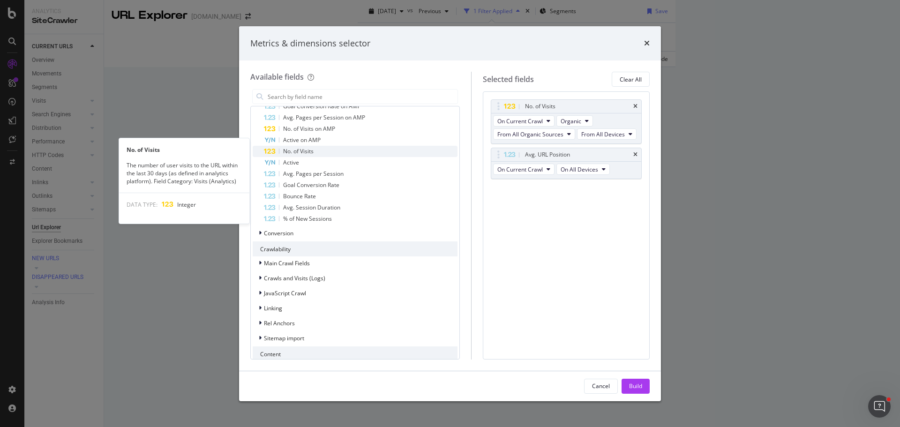
scroll to position [461, 0]
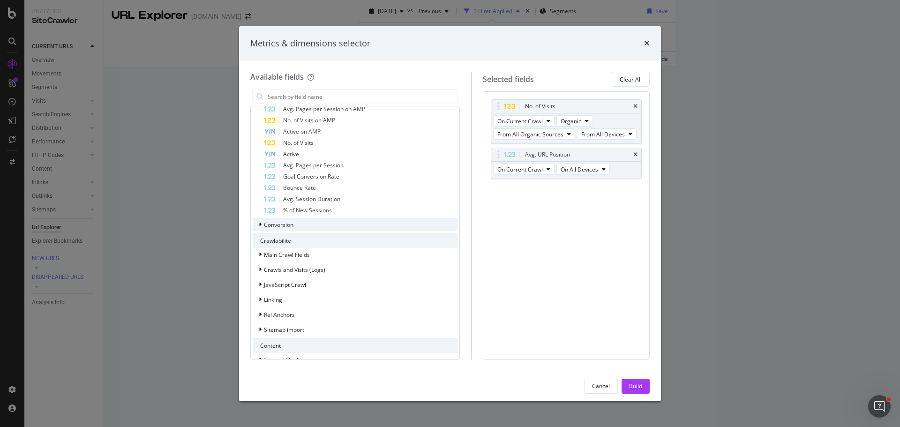
click at [259, 224] on icon "modal" at bounding box center [260, 225] width 3 height 6
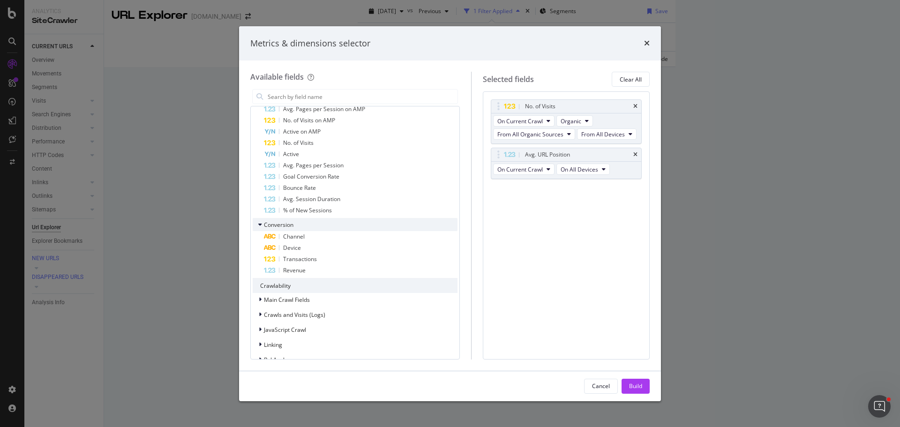
click at [259, 224] on icon "modal" at bounding box center [260, 225] width 4 height 6
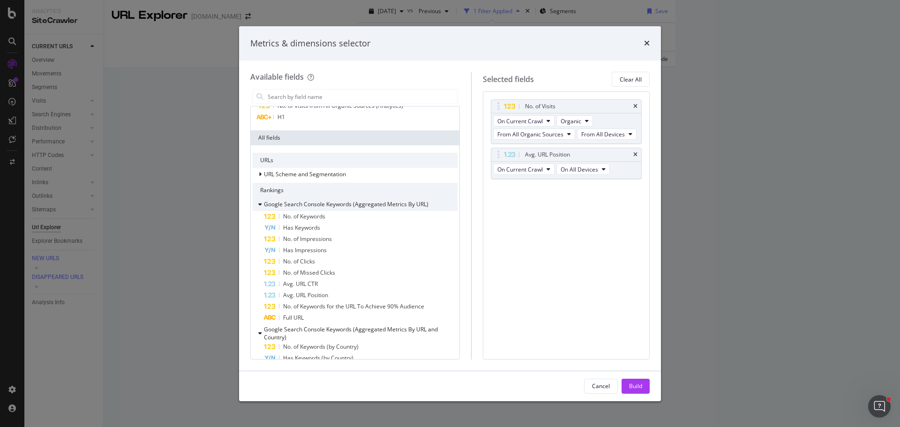
scroll to position [39, 0]
click at [260, 204] on icon "modal" at bounding box center [260, 205] width 4 height 6
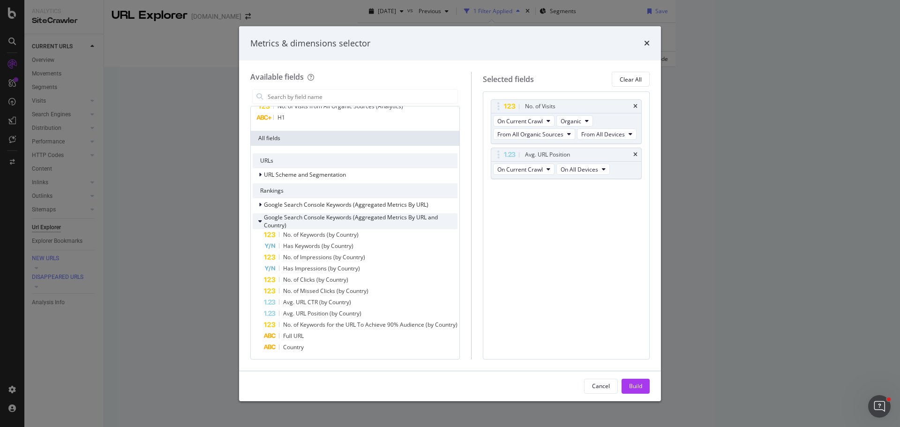
click at [261, 219] on icon "modal" at bounding box center [260, 221] width 4 height 6
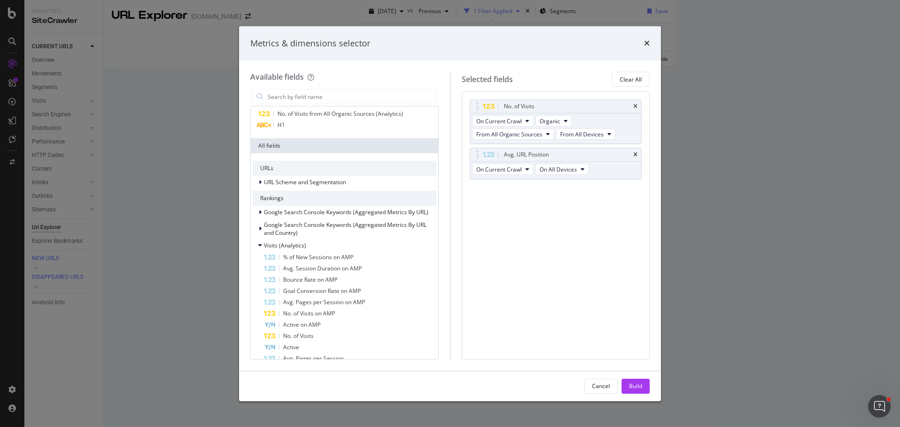
scroll to position [47, 0]
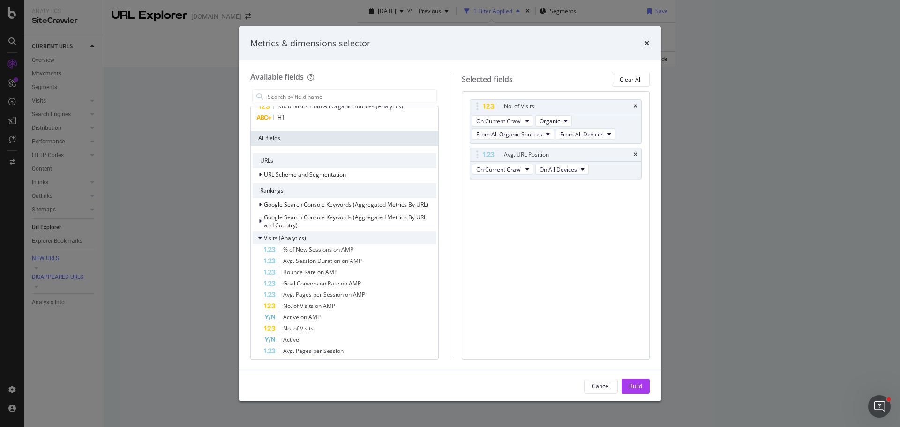
click at [261, 238] on icon "modal" at bounding box center [260, 238] width 4 height 6
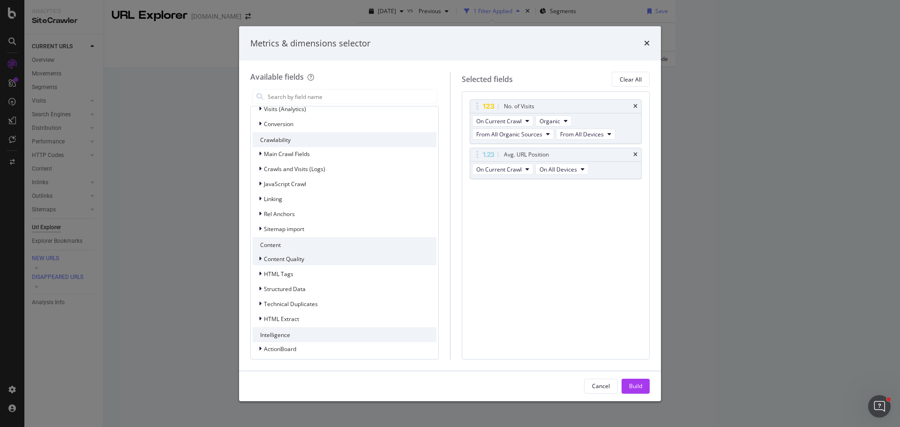
scroll to position [179, 0]
click at [262, 259] on div "modal" at bounding box center [261, 254] width 6 height 9
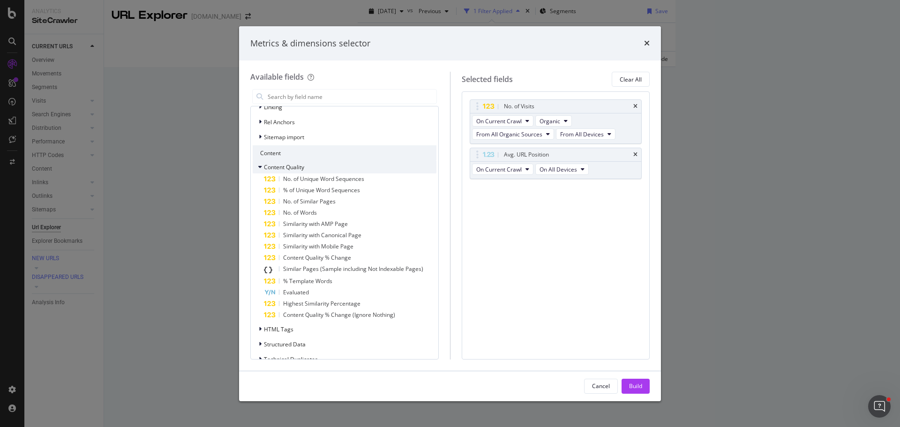
scroll to position [273, 0]
click at [262, 162] on div "modal" at bounding box center [261, 161] width 6 height 9
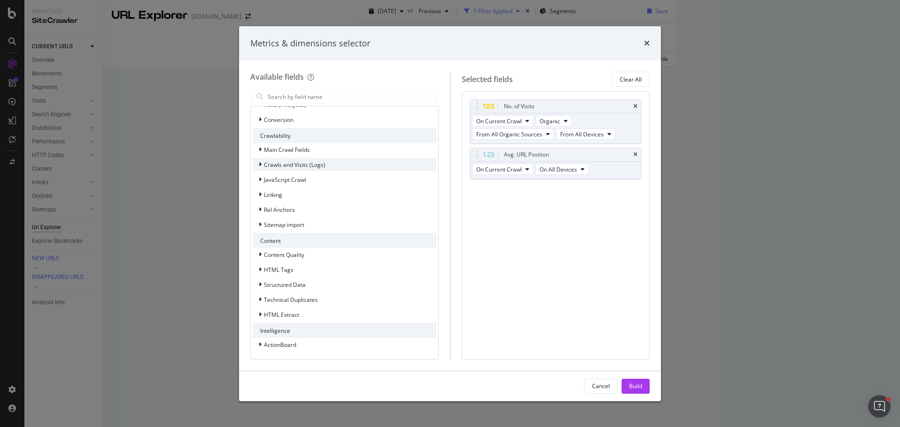
click at [261, 164] on icon "modal" at bounding box center [260, 165] width 3 height 6
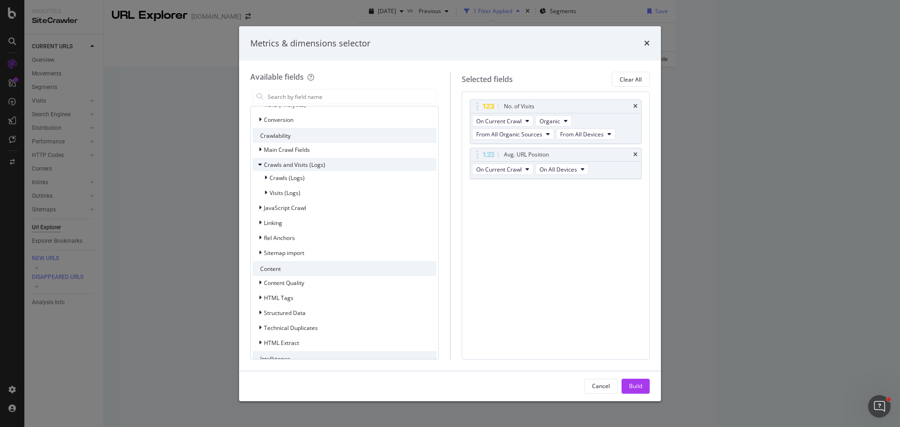
scroll to position [208, 0]
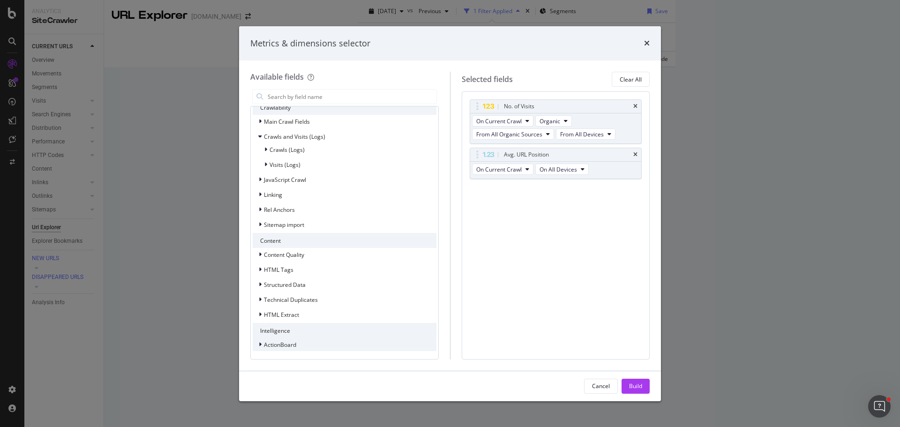
click at [261, 344] on icon "modal" at bounding box center [260, 345] width 3 height 6
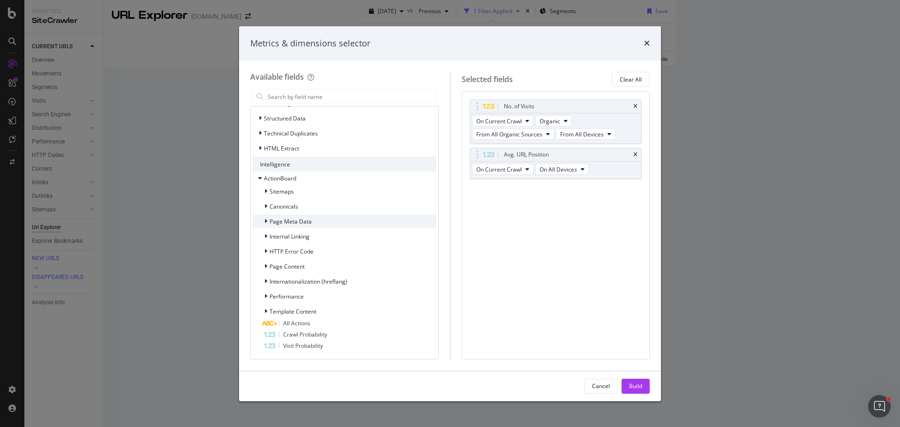
scroll to position [187, 0]
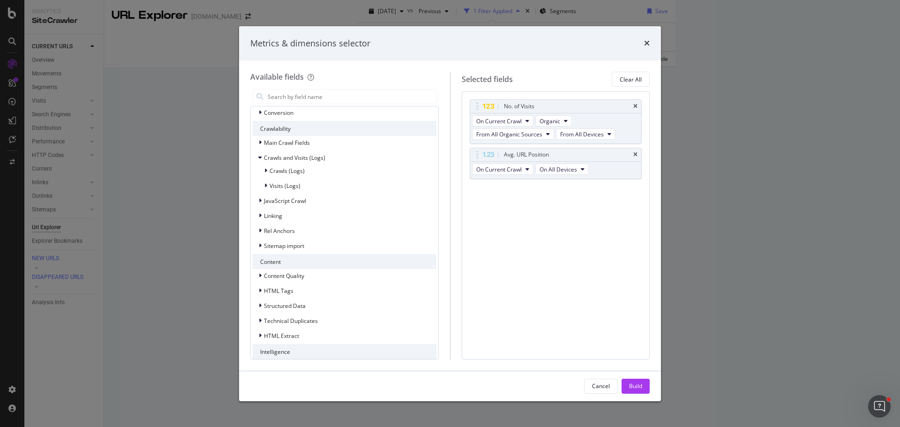
drag, startPoint x: 638, startPoint y: 389, endPoint x: 717, endPoint y: 285, distance: 130.4
click at [638, 389] on div "Build" at bounding box center [635, 386] width 13 height 8
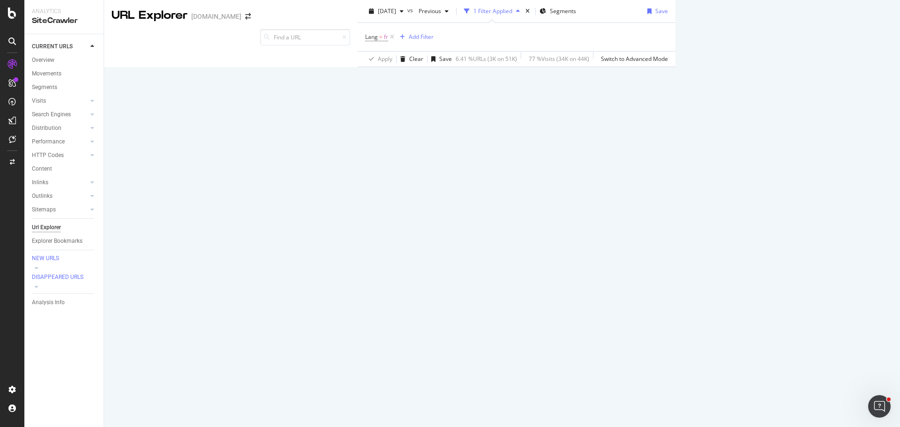
scroll to position [41, 0]
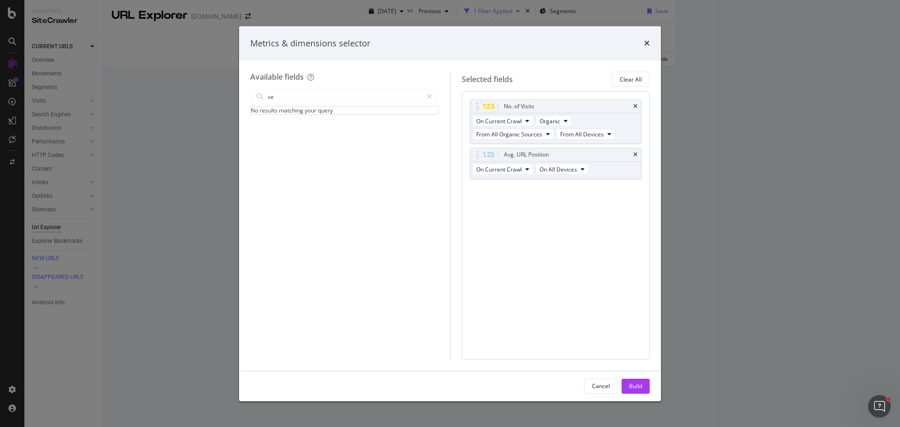
type input "s"
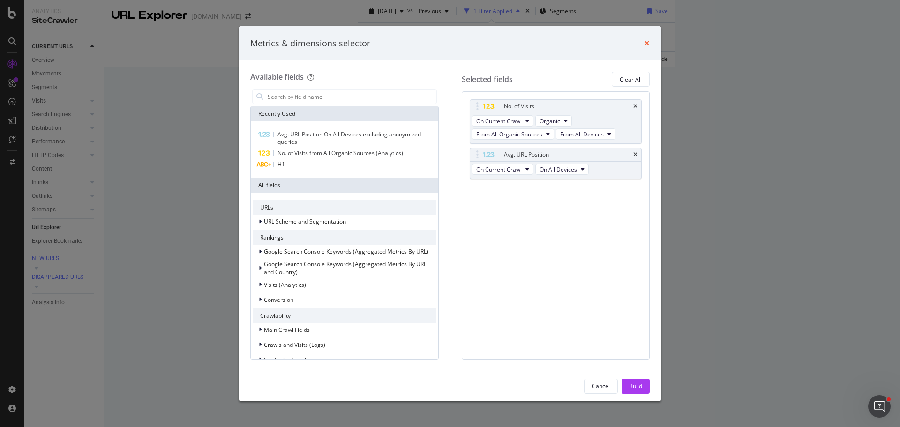
click at [645, 45] on icon "times" at bounding box center [647, 42] width 6 height 7
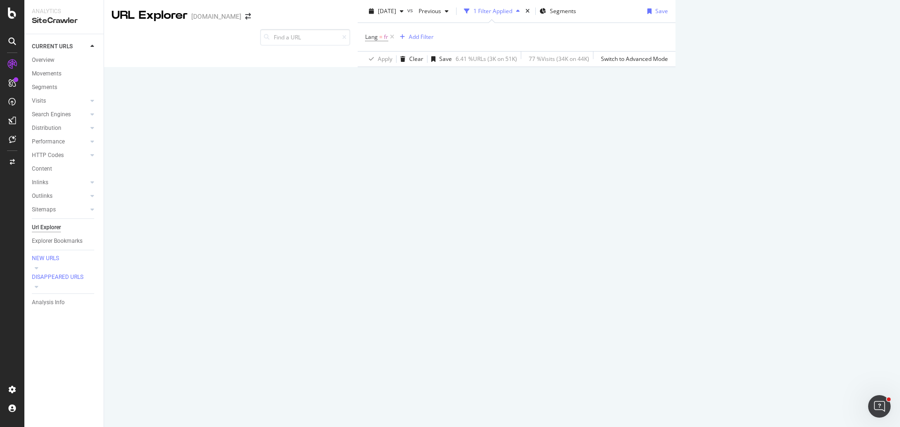
scroll to position [0, 0]
click at [409, 41] on div "Add Filter" at bounding box center [421, 37] width 25 height 8
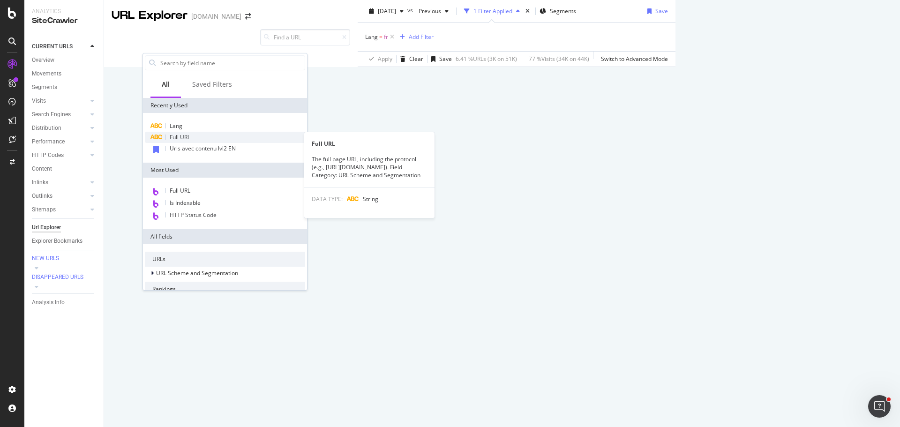
click at [188, 135] on span "Full URL" at bounding box center [180, 137] width 21 height 8
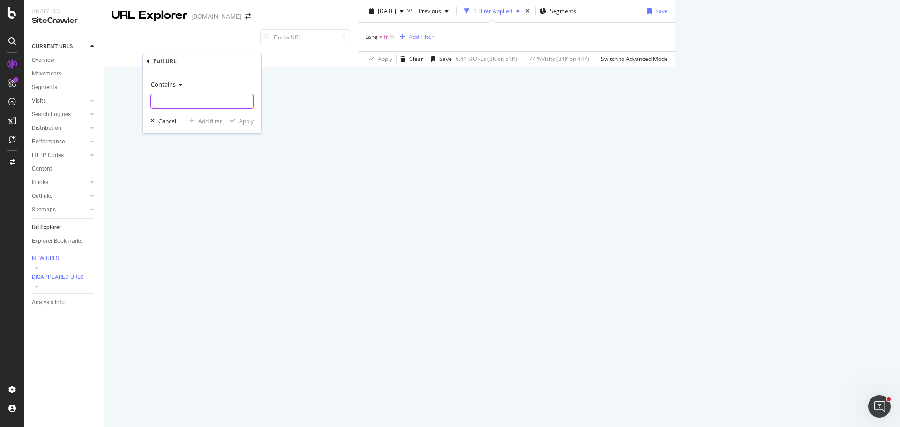
click at [195, 98] on input "text" at bounding box center [202, 101] width 102 height 15
type input "/fr/"
click at [253, 124] on div "Apply" at bounding box center [246, 121] width 15 height 8
click at [388, 42] on icon at bounding box center [392, 36] width 8 height 9
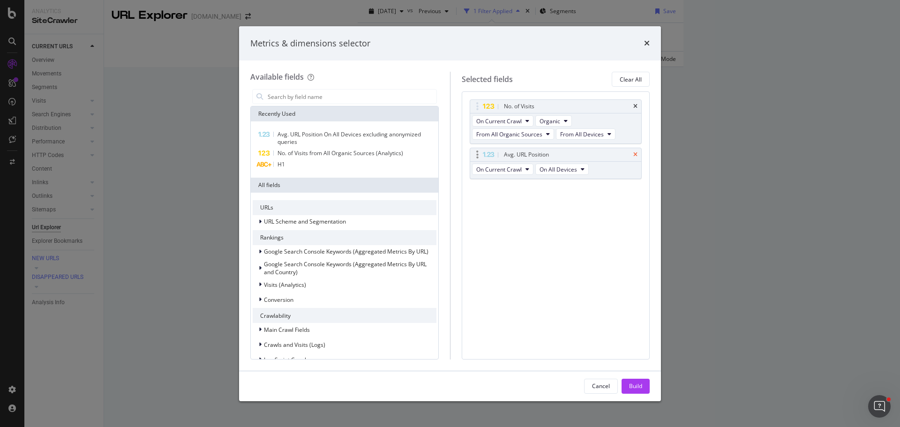
click at [634, 154] on icon "times" at bounding box center [635, 155] width 4 height 6
click at [296, 96] on input "modal" at bounding box center [352, 97] width 170 height 14
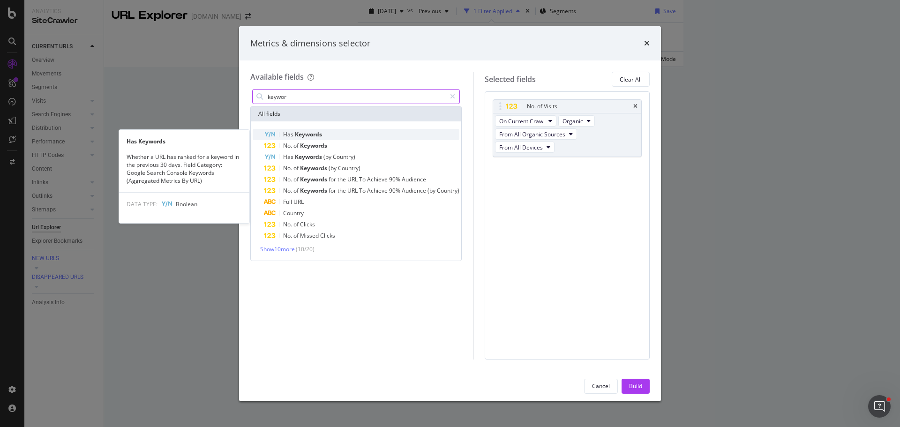
type input "keywor"
click at [313, 135] on span "Keywords" at bounding box center [308, 134] width 27 height 8
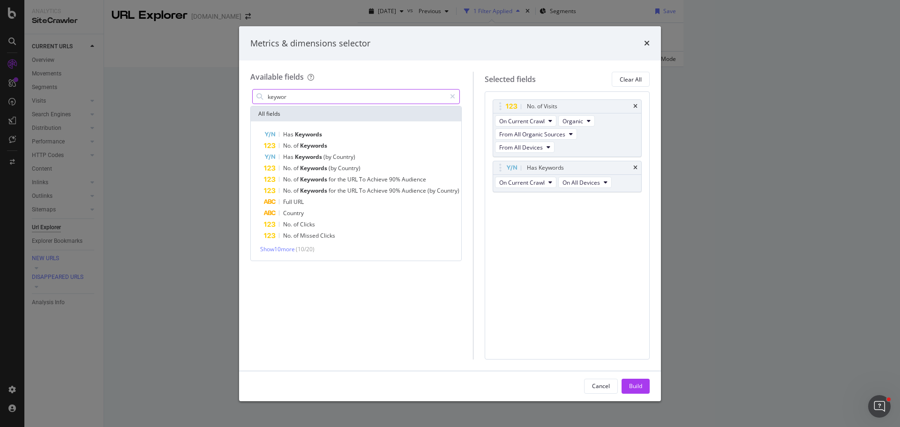
click at [330, 99] on input "keywor" at bounding box center [356, 97] width 179 height 14
click at [282, 251] on span "Show 10 more" at bounding box center [277, 249] width 35 height 8
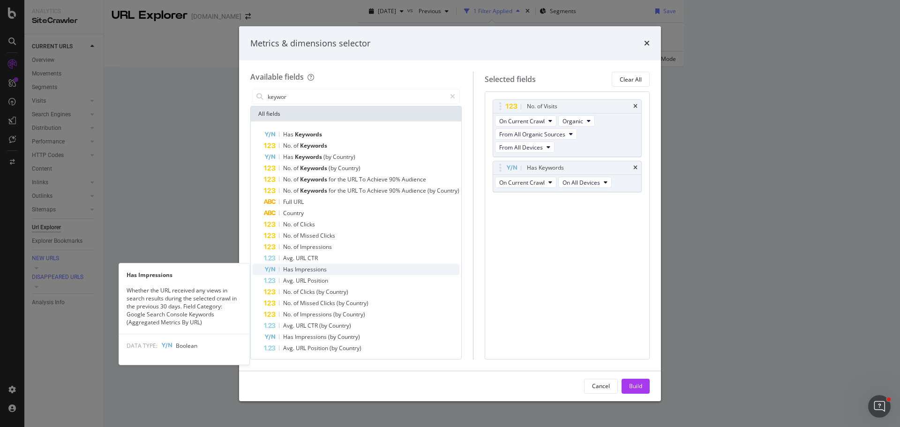
scroll to position [2, 0]
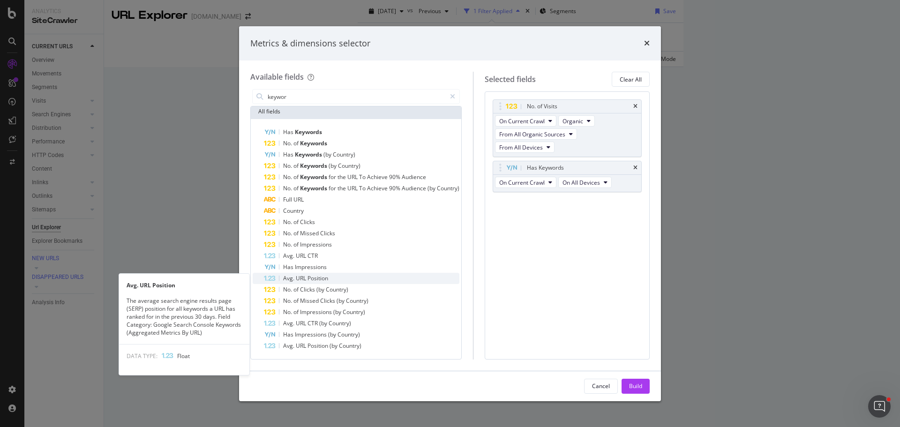
click at [336, 281] on div "Avg. URL Position" at bounding box center [361, 278] width 195 height 11
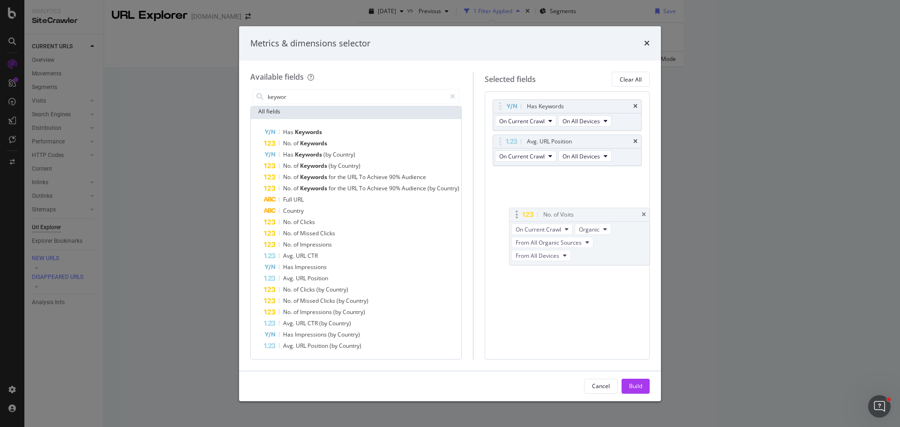
drag, startPoint x: 506, startPoint y: 105, endPoint x: 515, endPoint y: 213, distance: 108.6
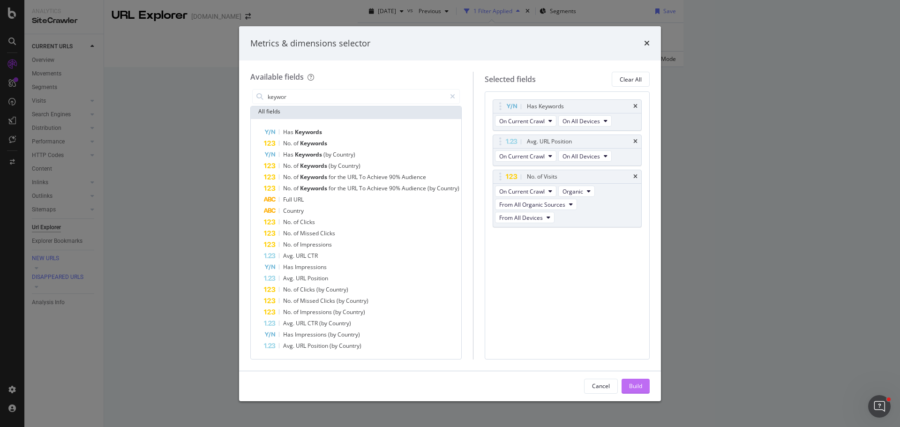
click at [632, 389] on div "Build" at bounding box center [635, 386] width 13 height 8
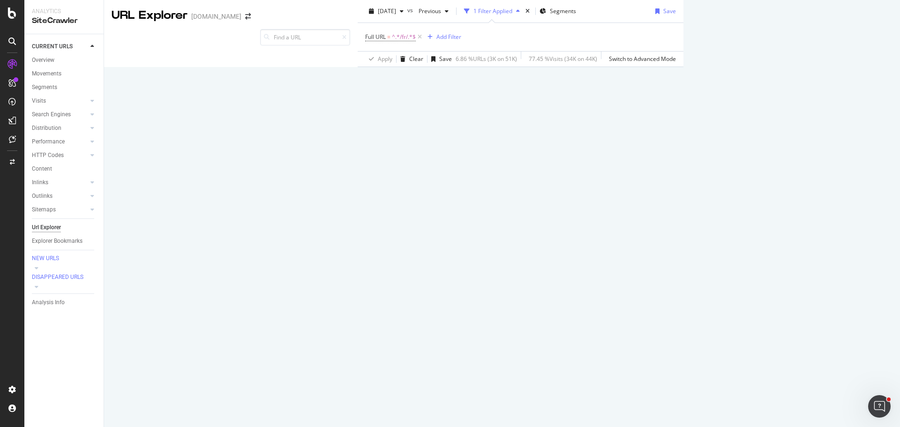
scroll to position [41, 0]
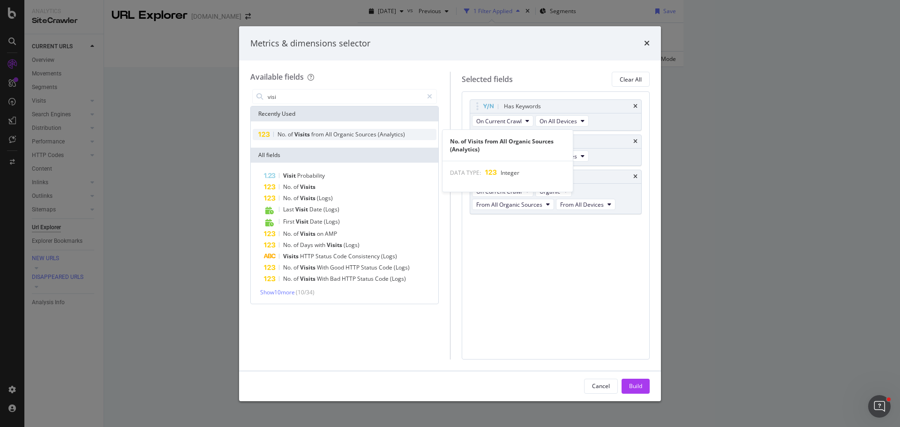
type input "visi"
click at [357, 132] on span "Sources" at bounding box center [366, 134] width 22 height 8
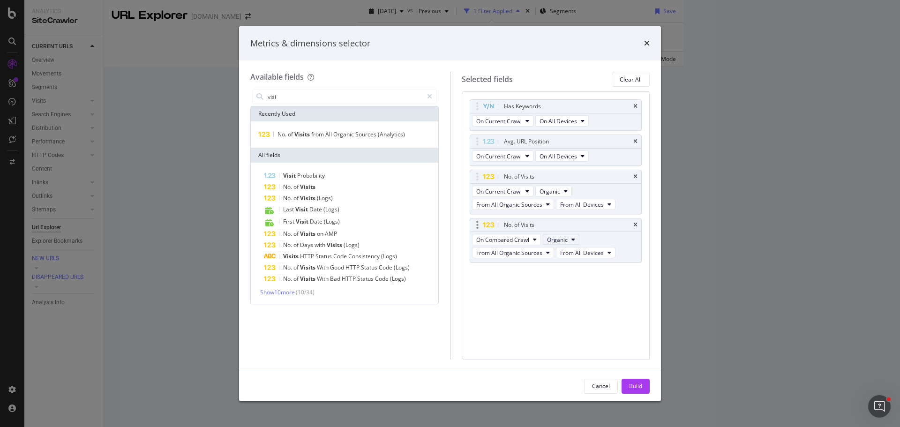
click at [572, 238] on icon "modal" at bounding box center [573, 240] width 4 height 6
click at [633, 224] on icon "times" at bounding box center [635, 225] width 4 height 6
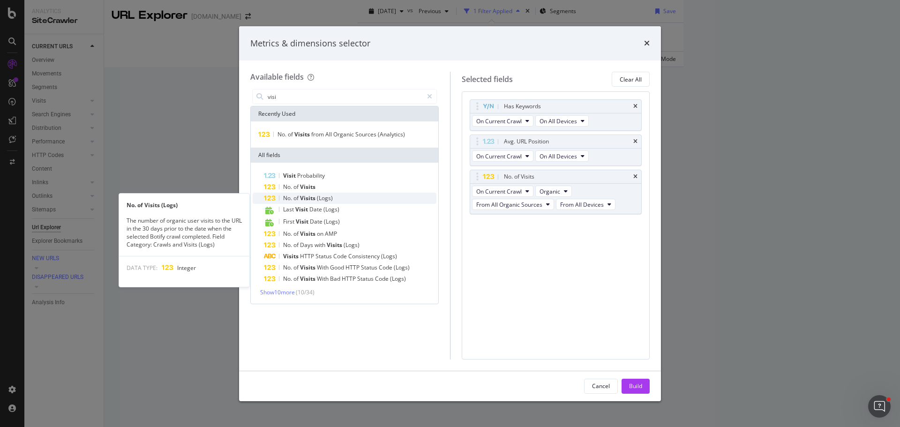
click at [308, 197] on span "Visits" at bounding box center [308, 198] width 17 height 8
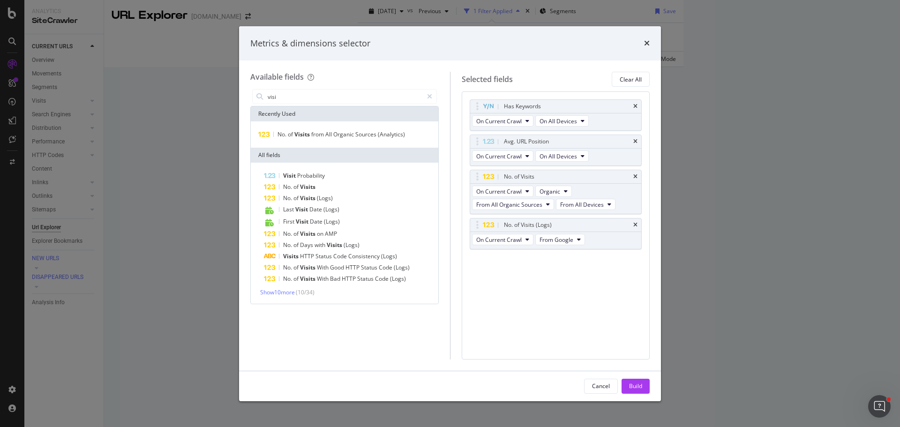
click at [628, 390] on button "Build" at bounding box center [635, 386] width 28 height 15
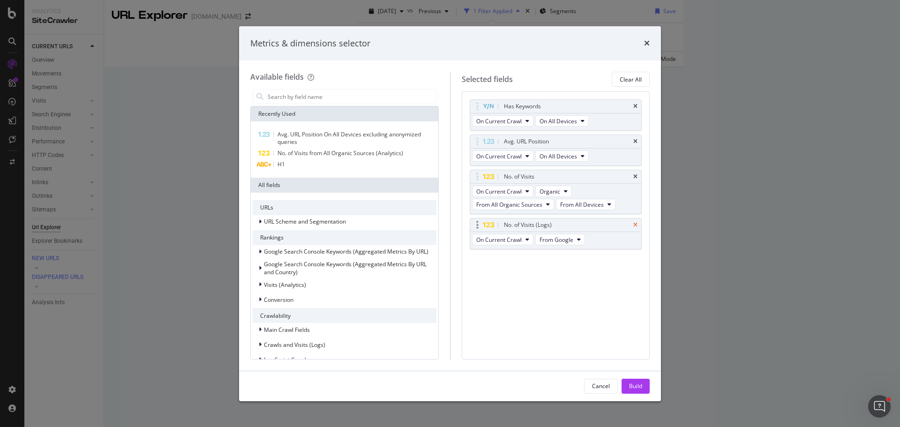
click at [634, 226] on icon "times" at bounding box center [635, 225] width 4 height 6
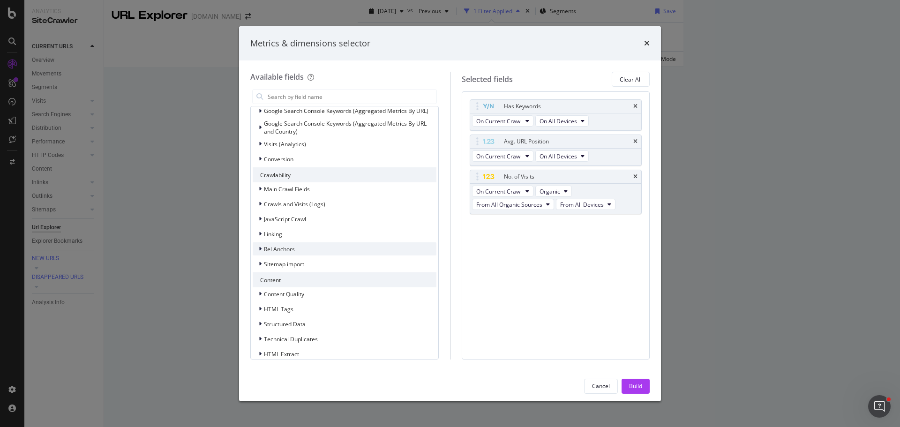
scroll to position [179, 0]
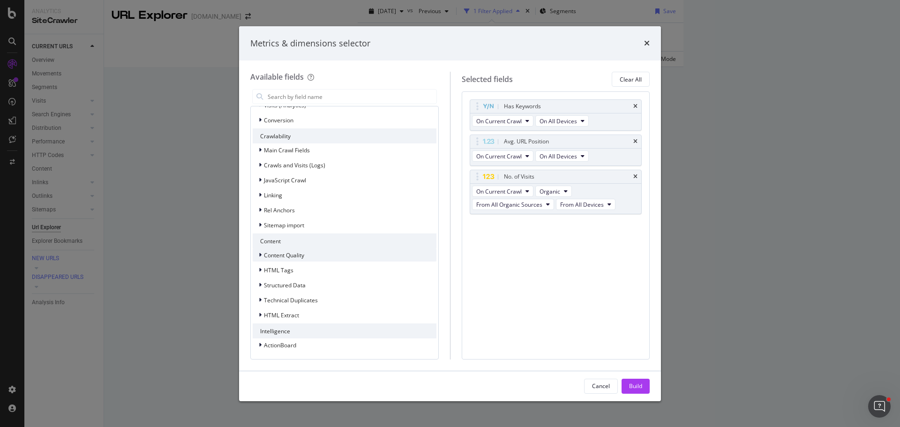
click at [260, 255] on icon "modal" at bounding box center [260, 255] width 3 height 6
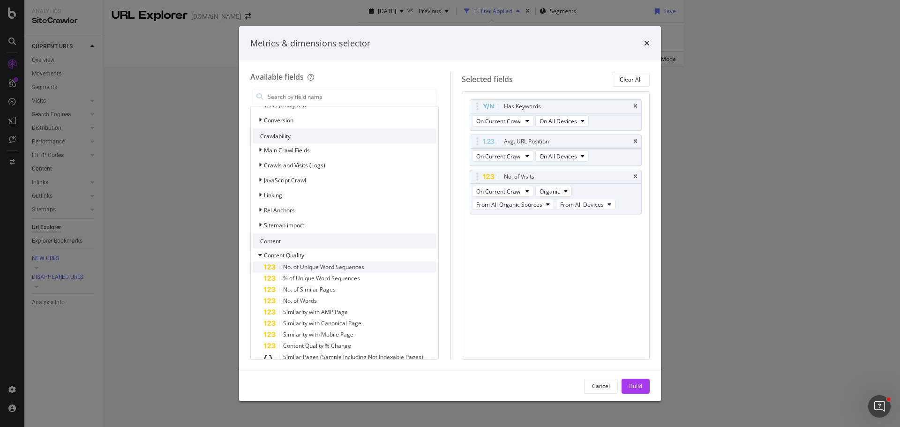
click at [369, 268] on div "No. of Unique Word Sequences" at bounding box center [350, 266] width 172 height 11
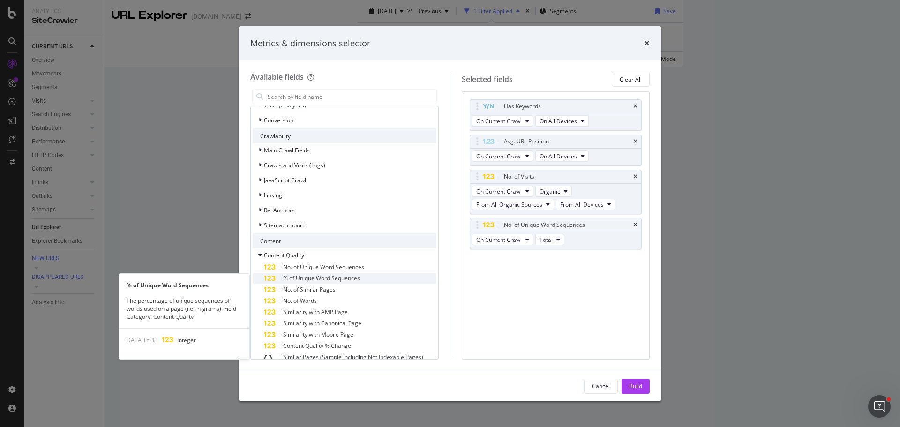
click at [346, 281] on span "% of Unique Word Sequences" at bounding box center [321, 278] width 77 height 8
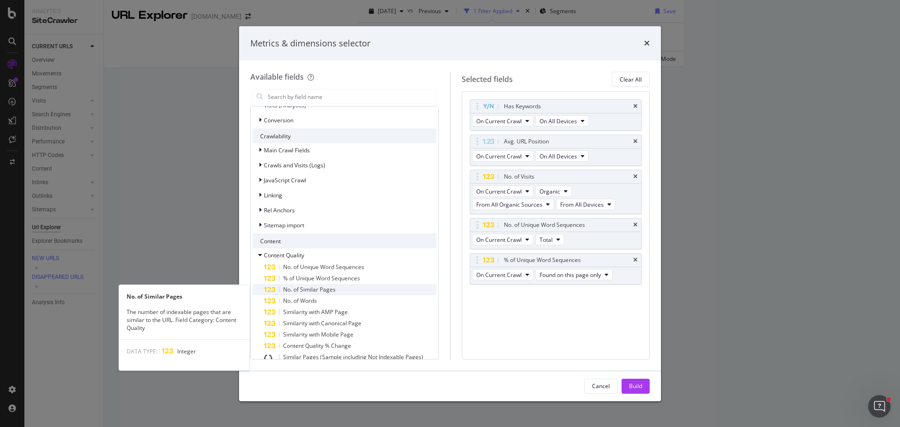
click at [343, 289] on div "No. of Similar Pages" at bounding box center [350, 289] width 172 height 11
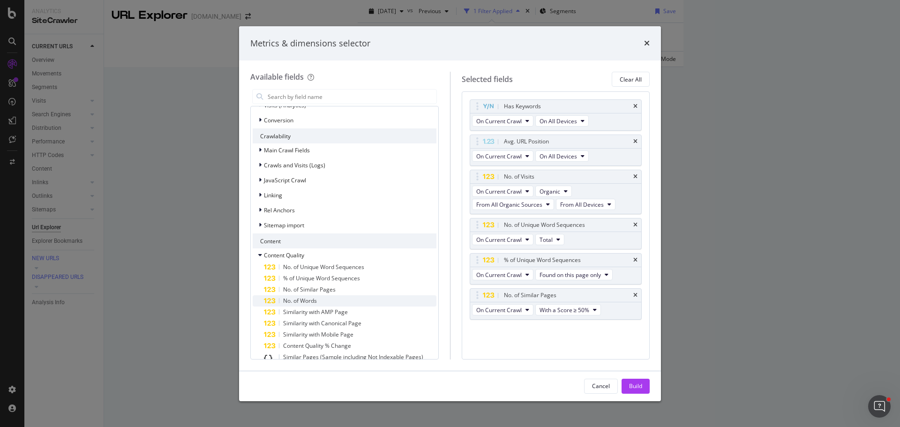
click at [358, 297] on div "No. of Words" at bounding box center [350, 300] width 172 height 11
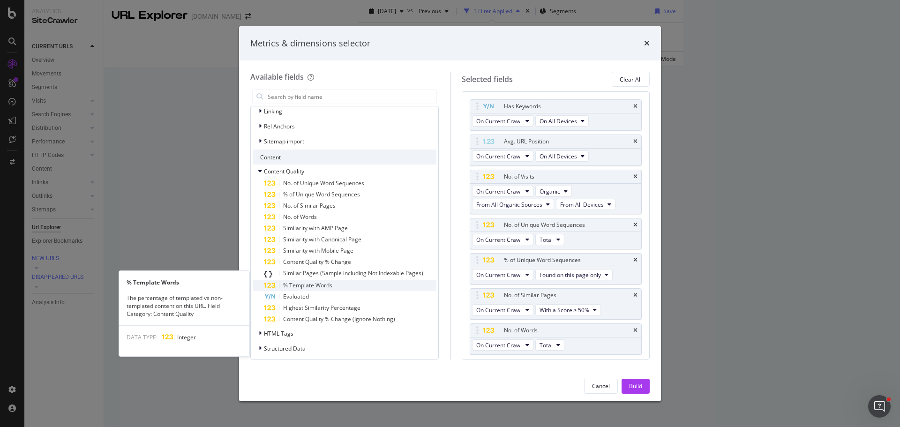
scroll to position [273, 0]
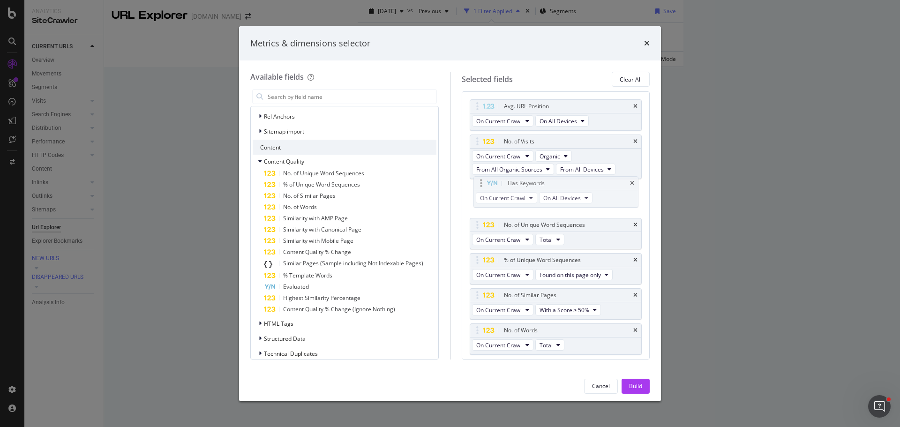
drag, startPoint x: 478, startPoint y: 106, endPoint x: 482, endPoint y: 183, distance: 76.9
click at [641, 385] on div "Build" at bounding box center [635, 386] width 13 height 8
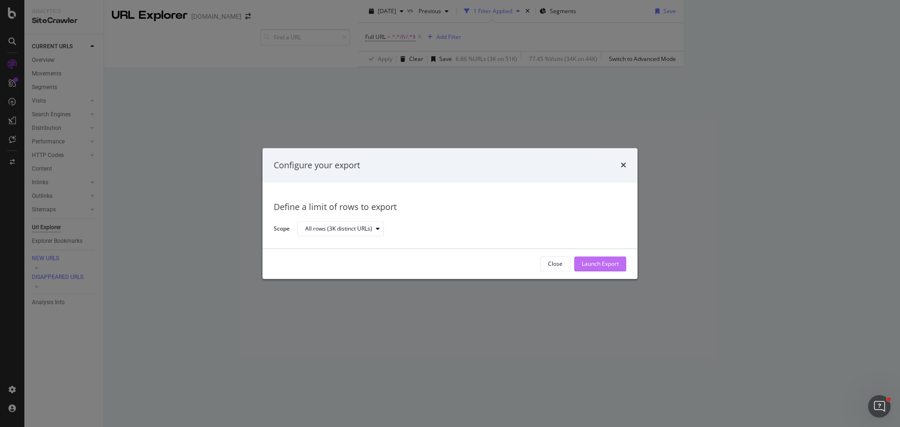
click at [597, 263] on div "Launch Export" at bounding box center [600, 264] width 37 height 8
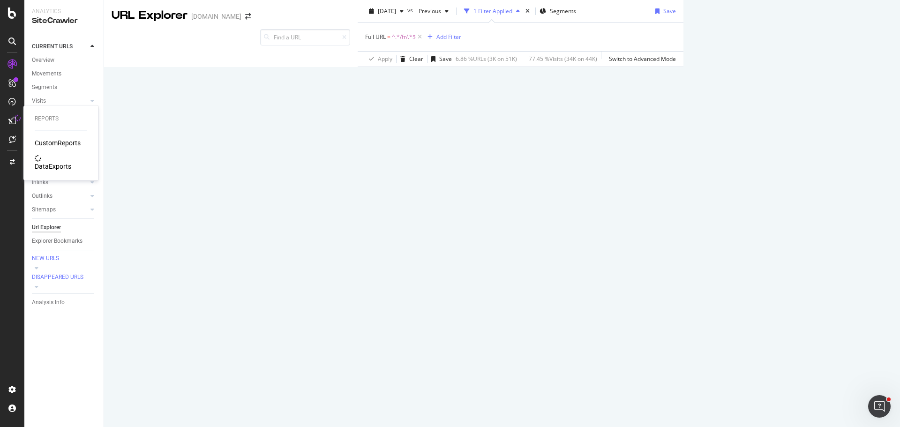
click at [67, 162] on div "DataExports" at bounding box center [53, 166] width 37 height 9
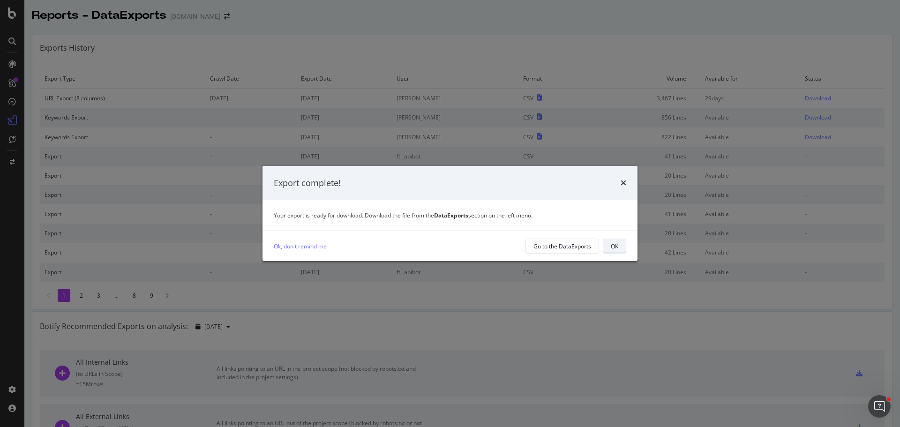
click at [615, 249] on div "OK" at bounding box center [614, 246] width 7 height 8
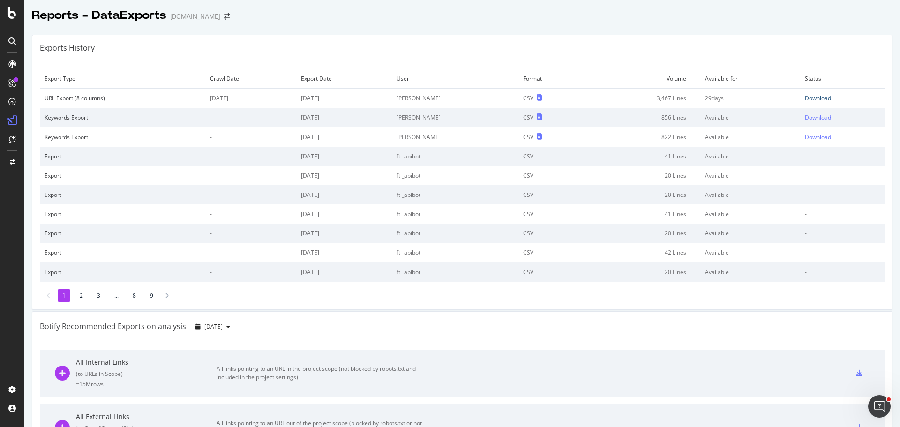
click at [805, 101] on div "Download" at bounding box center [818, 98] width 26 height 8
